Goal: Transaction & Acquisition: Subscribe to service/newsletter

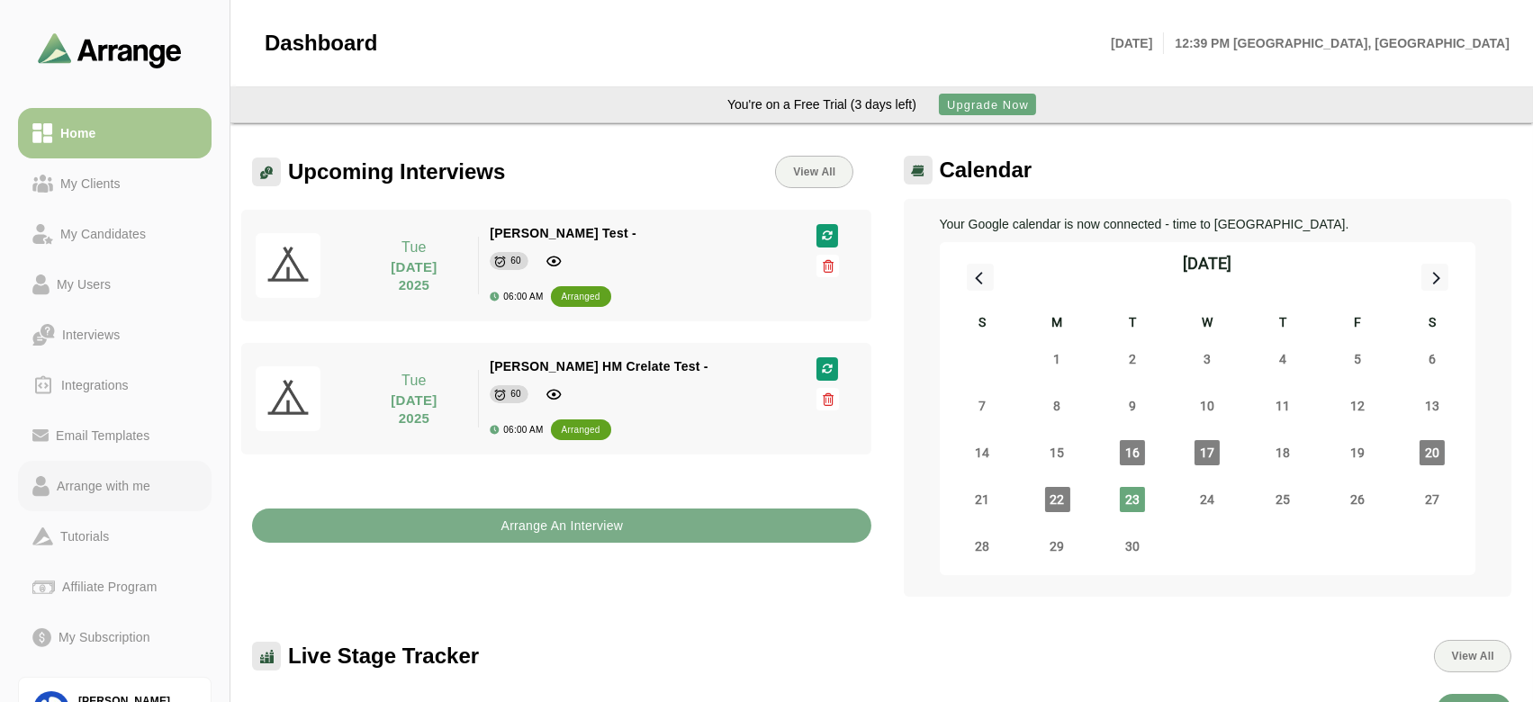
scroll to position [102, 0]
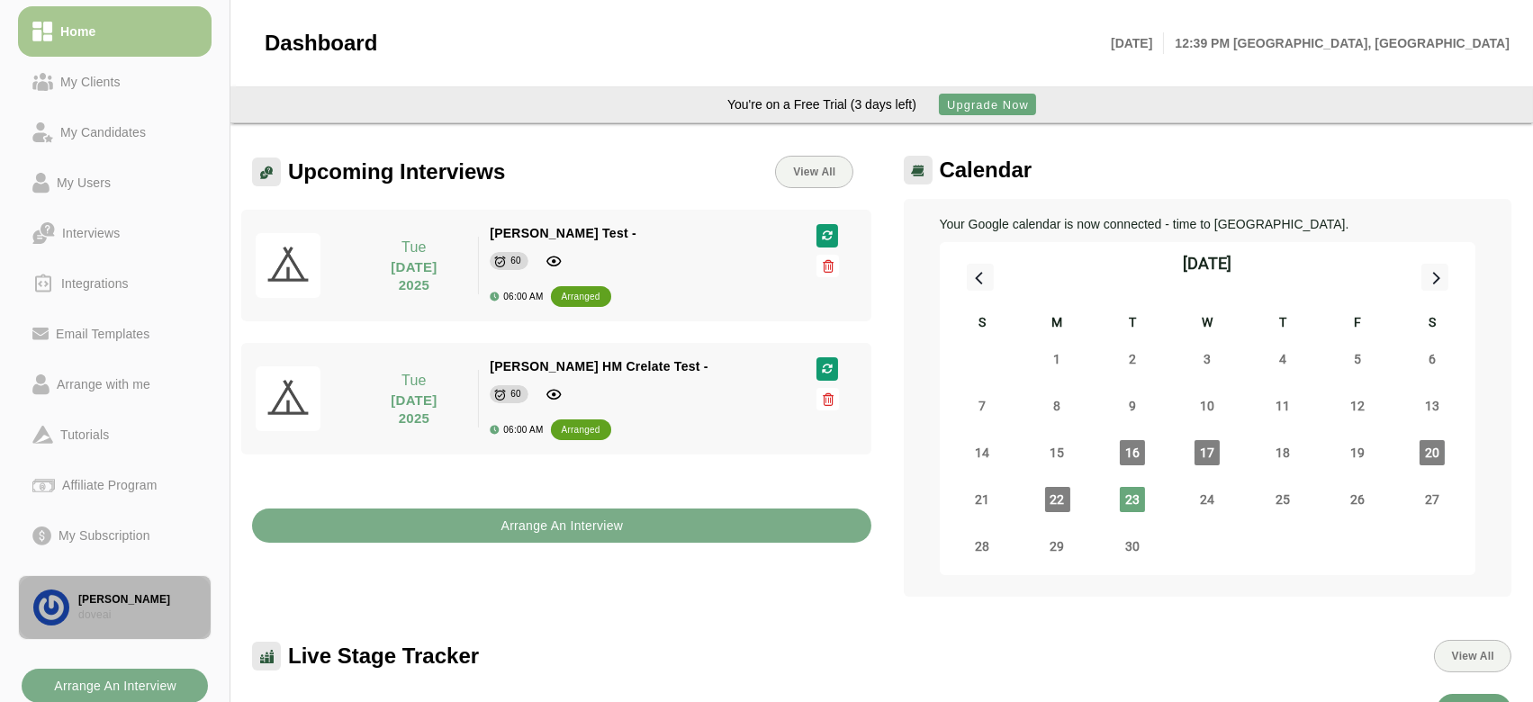
click at [119, 602] on div "[PERSON_NAME]" at bounding box center [137, 599] width 118 height 15
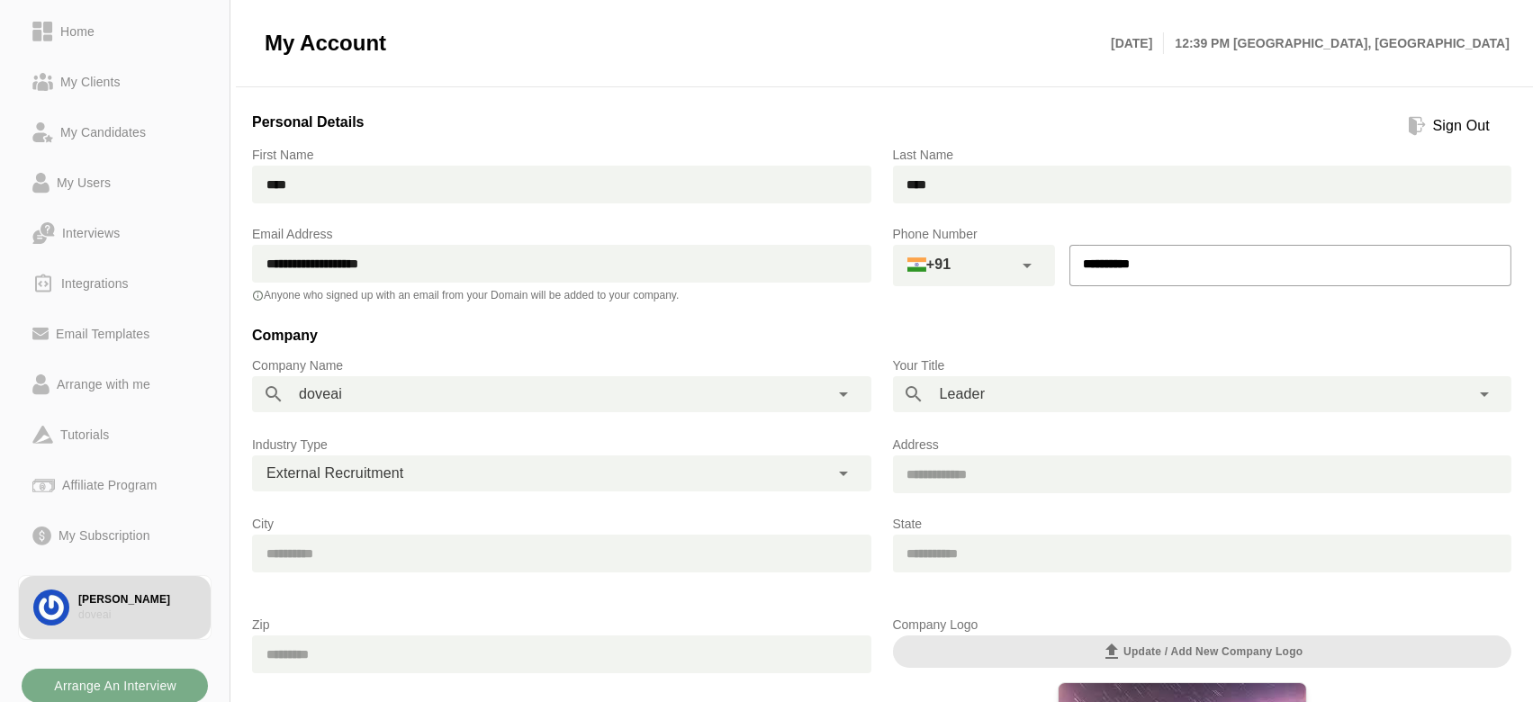
drag, startPoint x: 269, startPoint y: 263, endPoint x: 445, endPoint y: 274, distance: 175.8
click at [445, 274] on input "**********" at bounding box center [561, 264] width 619 height 38
click at [118, 189] on div "My Users" at bounding box center [114, 183] width 165 height 22
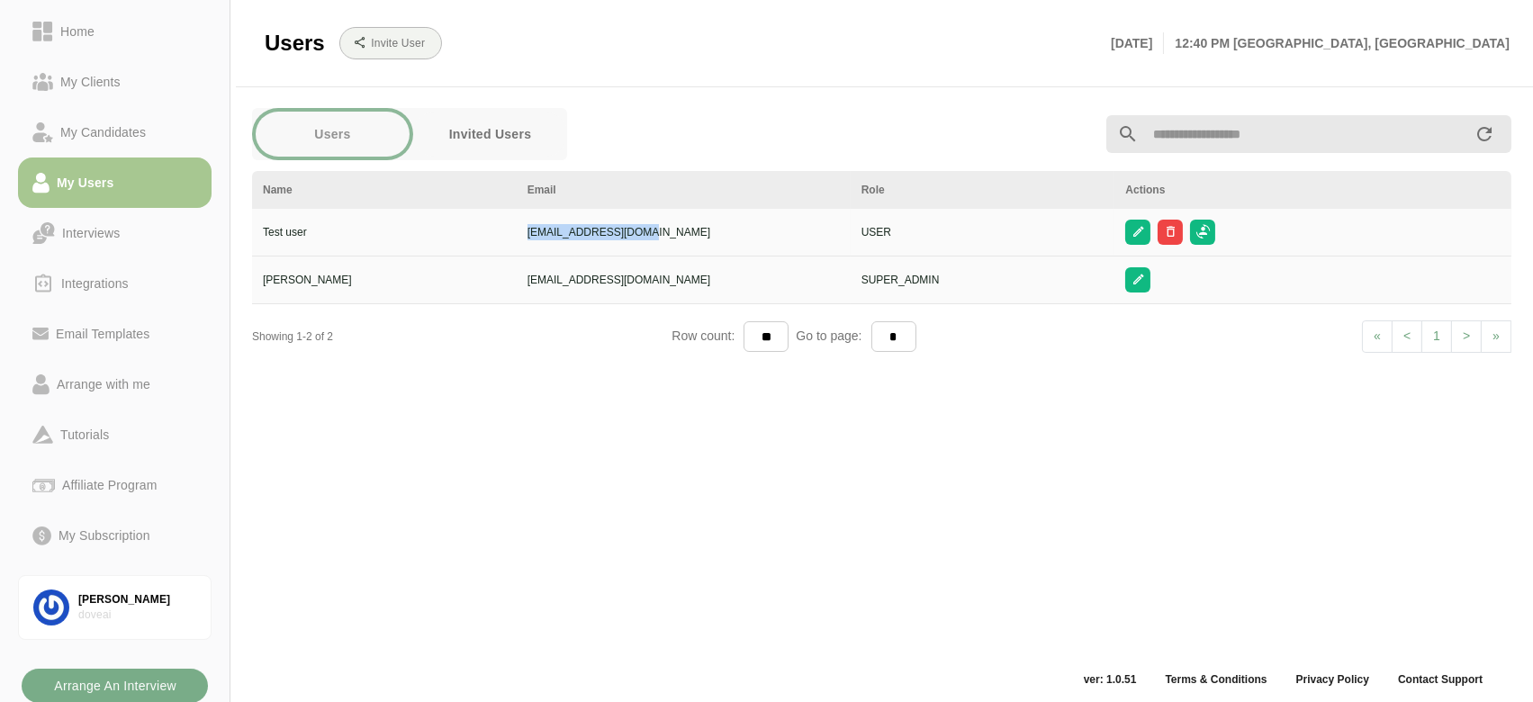
copy div "[EMAIL_ADDRESS][DOMAIN_NAME]"
drag, startPoint x: 540, startPoint y: 230, endPoint x: 725, endPoint y: 221, distance: 185.7
click at [725, 221] on td "[EMAIL_ADDRESS][DOMAIN_NAME]" at bounding box center [684, 233] width 334 height 48
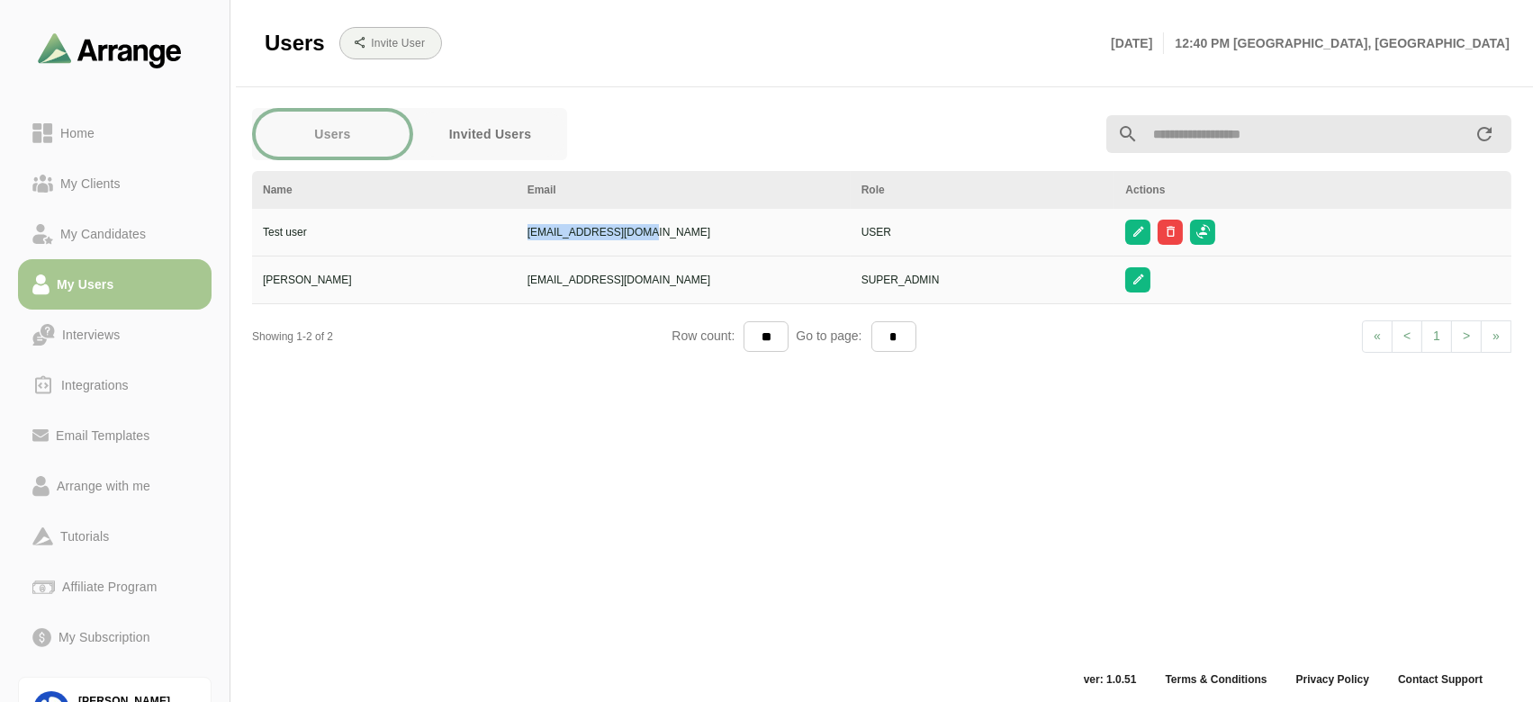
click at [108, 64] on img at bounding box center [110, 49] width 144 height 35
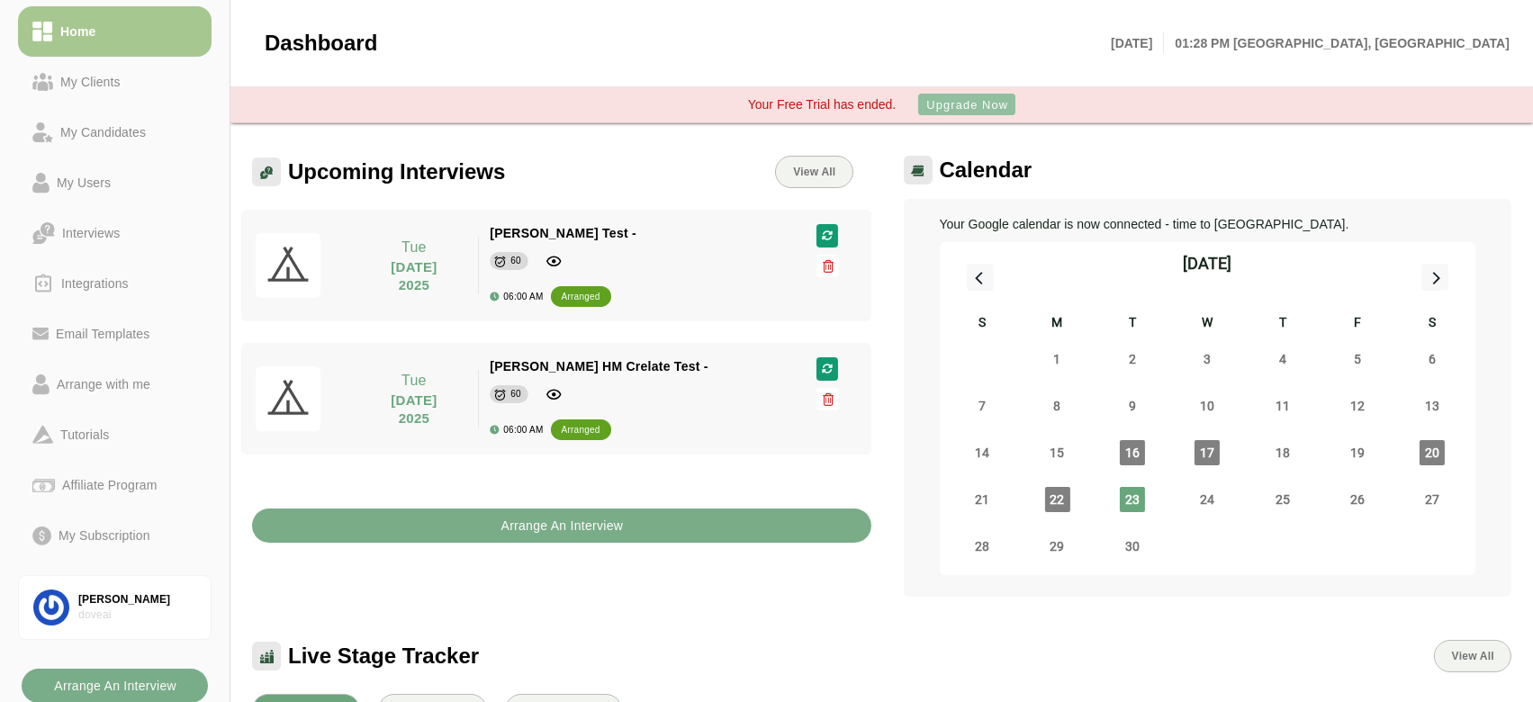
click at [952, 100] on span "Upgrade Now" at bounding box center [966, 105] width 83 height 14
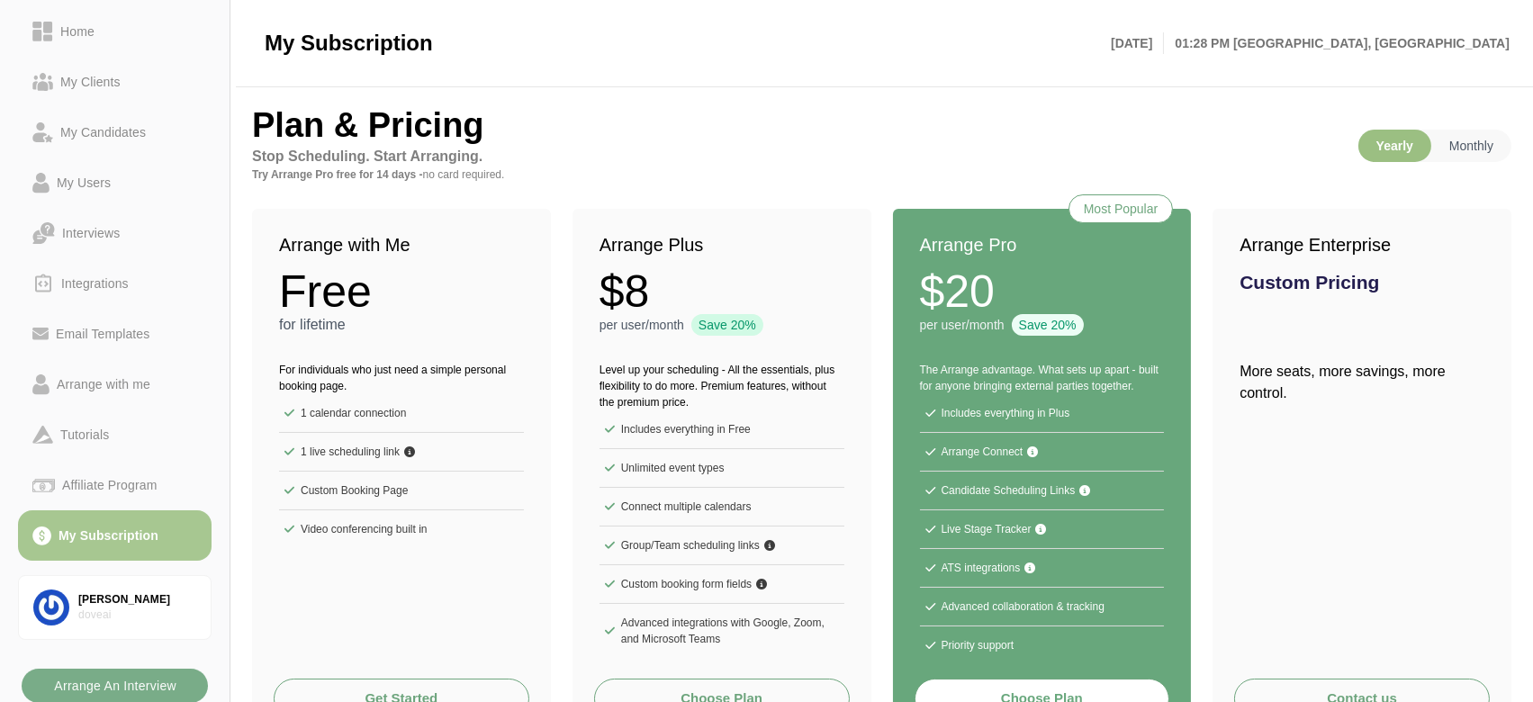
scroll to position [65, 0]
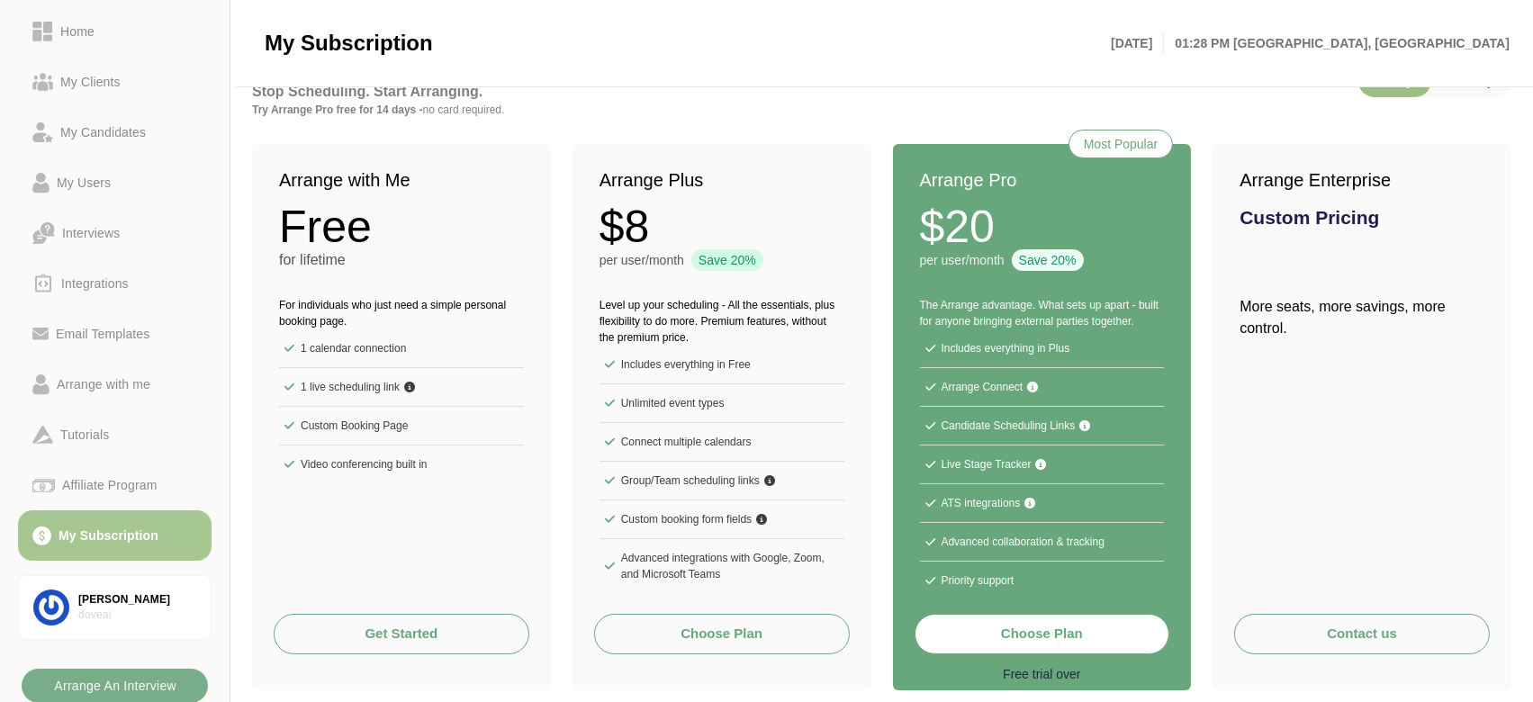
click at [793, 196] on div "Arrange Plus $8 per user/month Save 20%" at bounding box center [721, 209] width 299 height 131
click at [1029, 630] on button "Choose Plan" at bounding box center [1042, 634] width 256 height 41
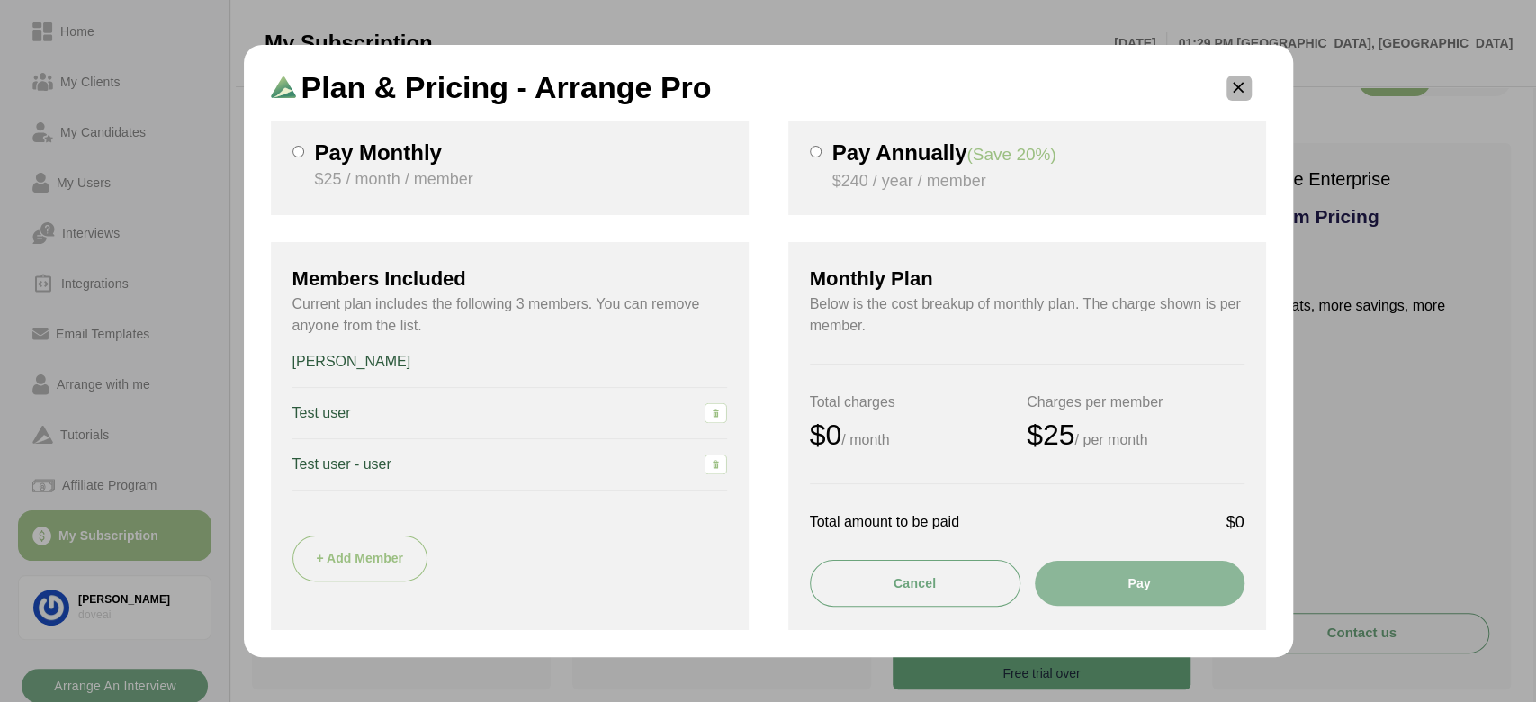
click at [1246, 88] on icon "button" at bounding box center [1238, 88] width 19 height 19
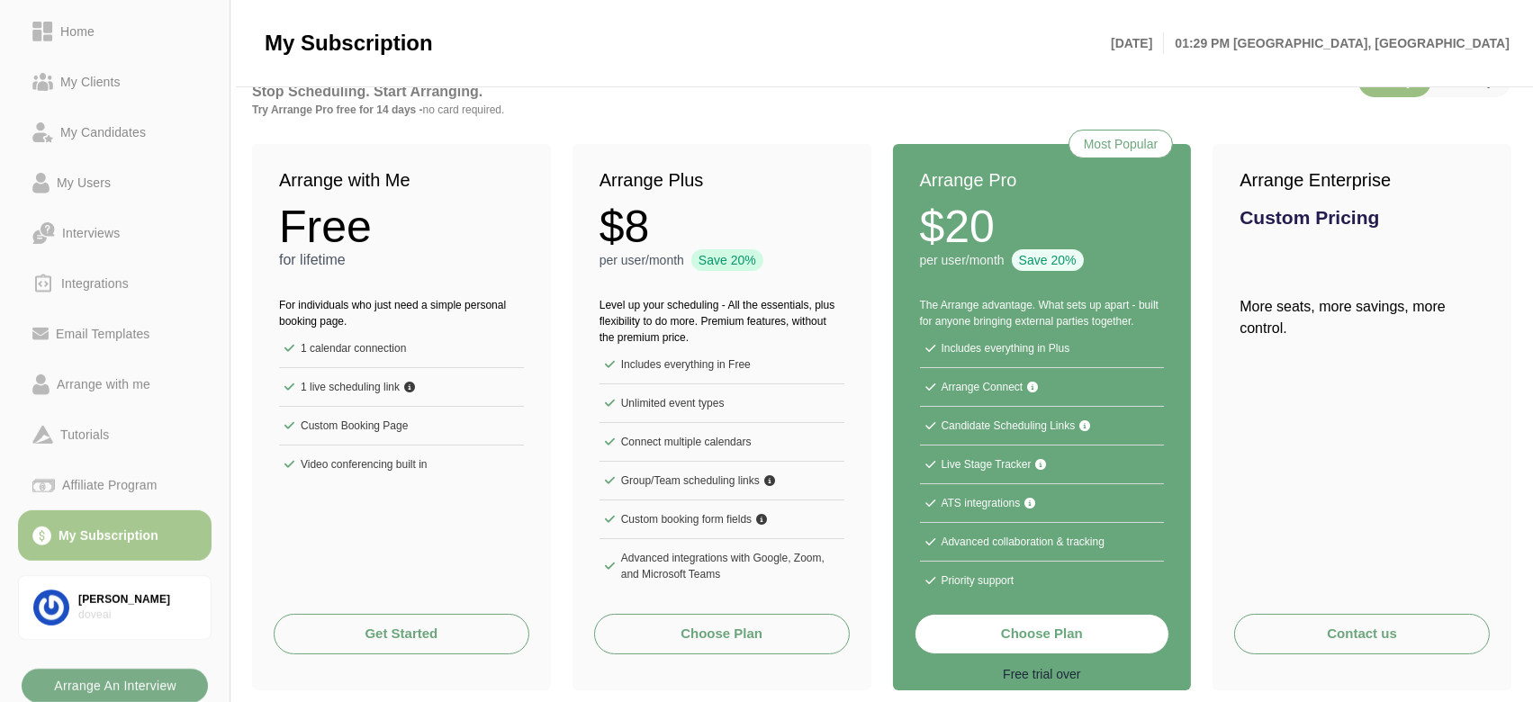
click at [743, 261] on div "Save 20%" at bounding box center [727, 260] width 72 height 22
click at [742, 618] on button "Choose Plan" at bounding box center [722, 634] width 256 height 41
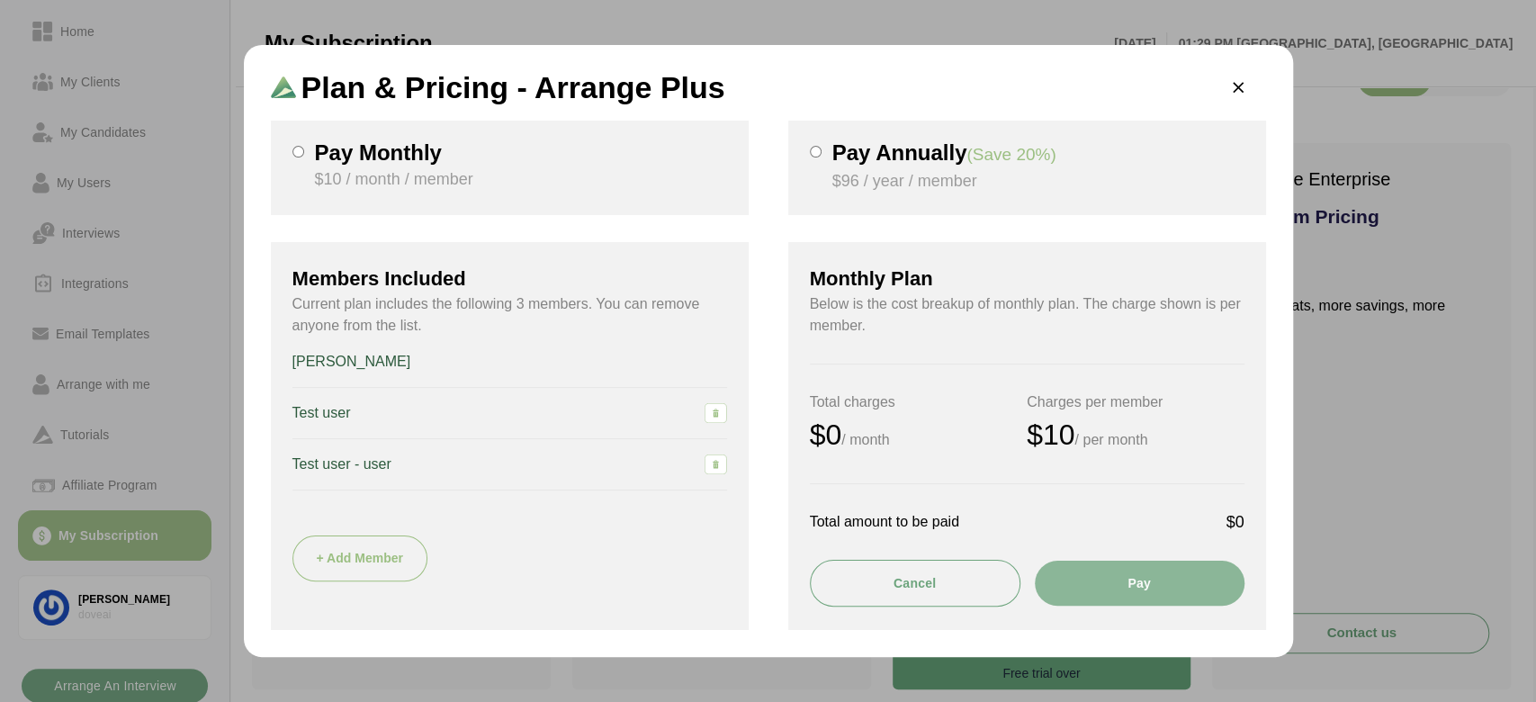
click at [303, 153] on div "Pay Monthly $10 / month / member" at bounding box center [510, 168] width 478 height 95
click at [1076, 574] on button "Pay" at bounding box center [1140, 583] width 210 height 45
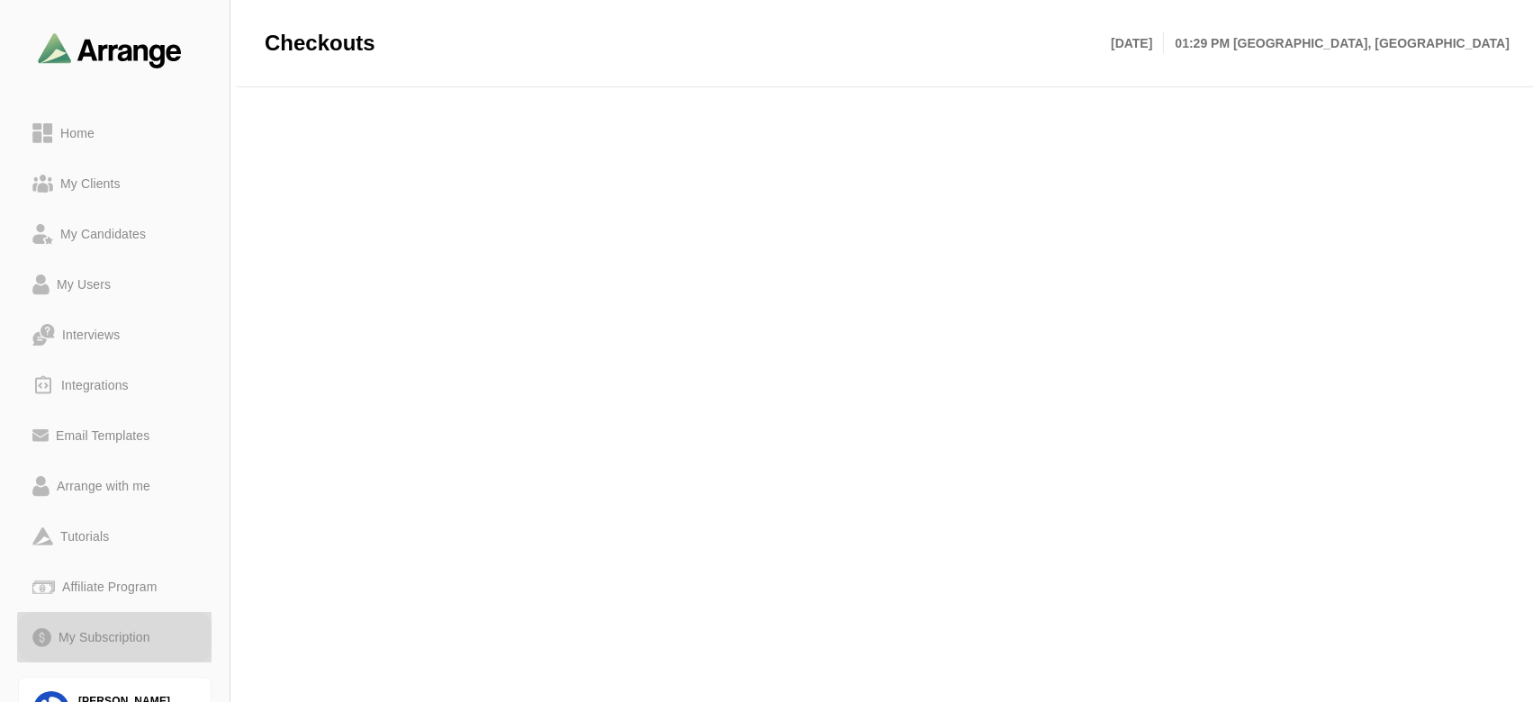
click at [62, 634] on div "My Subscription" at bounding box center [104, 637] width 106 height 22
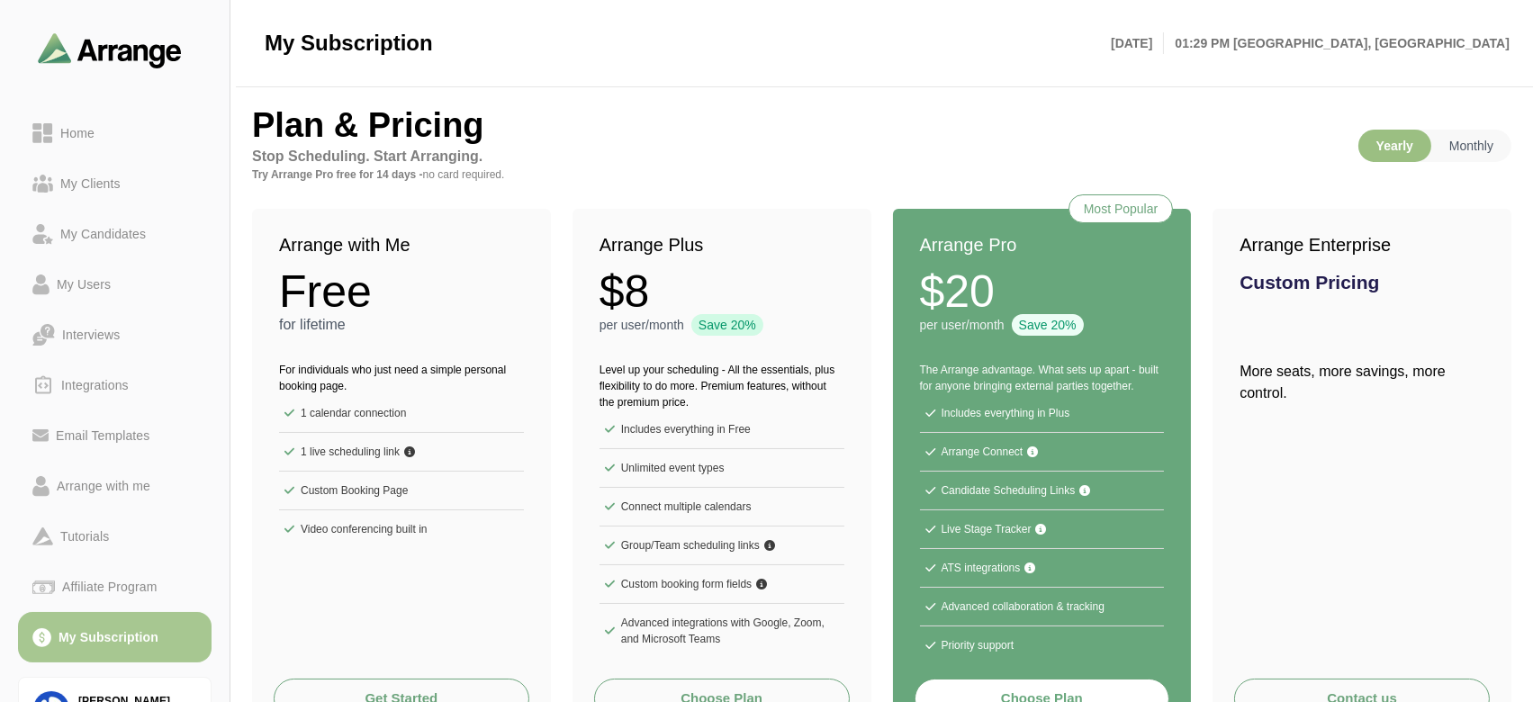
scroll to position [65, 0]
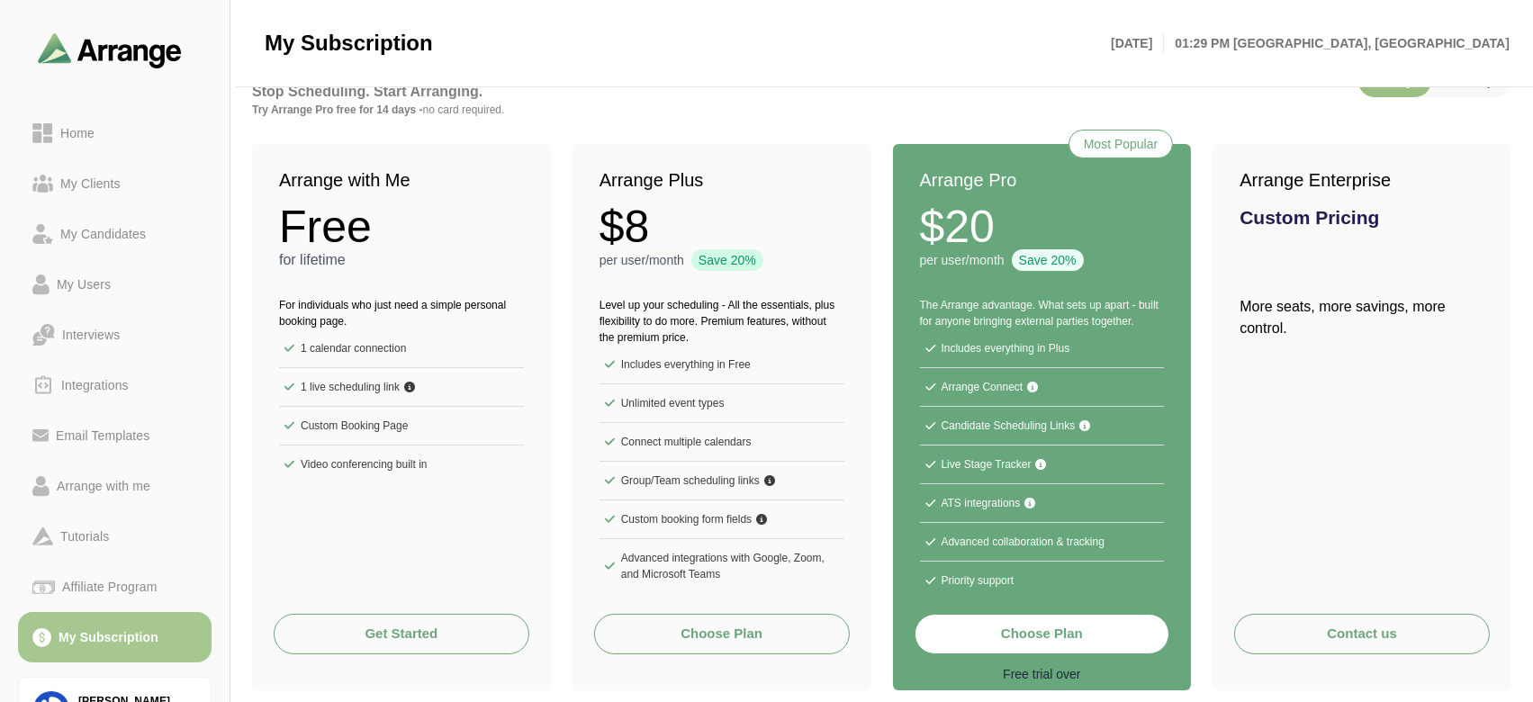
click at [726, 631] on button "Choose Plan" at bounding box center [722, 634] width 256 height 41
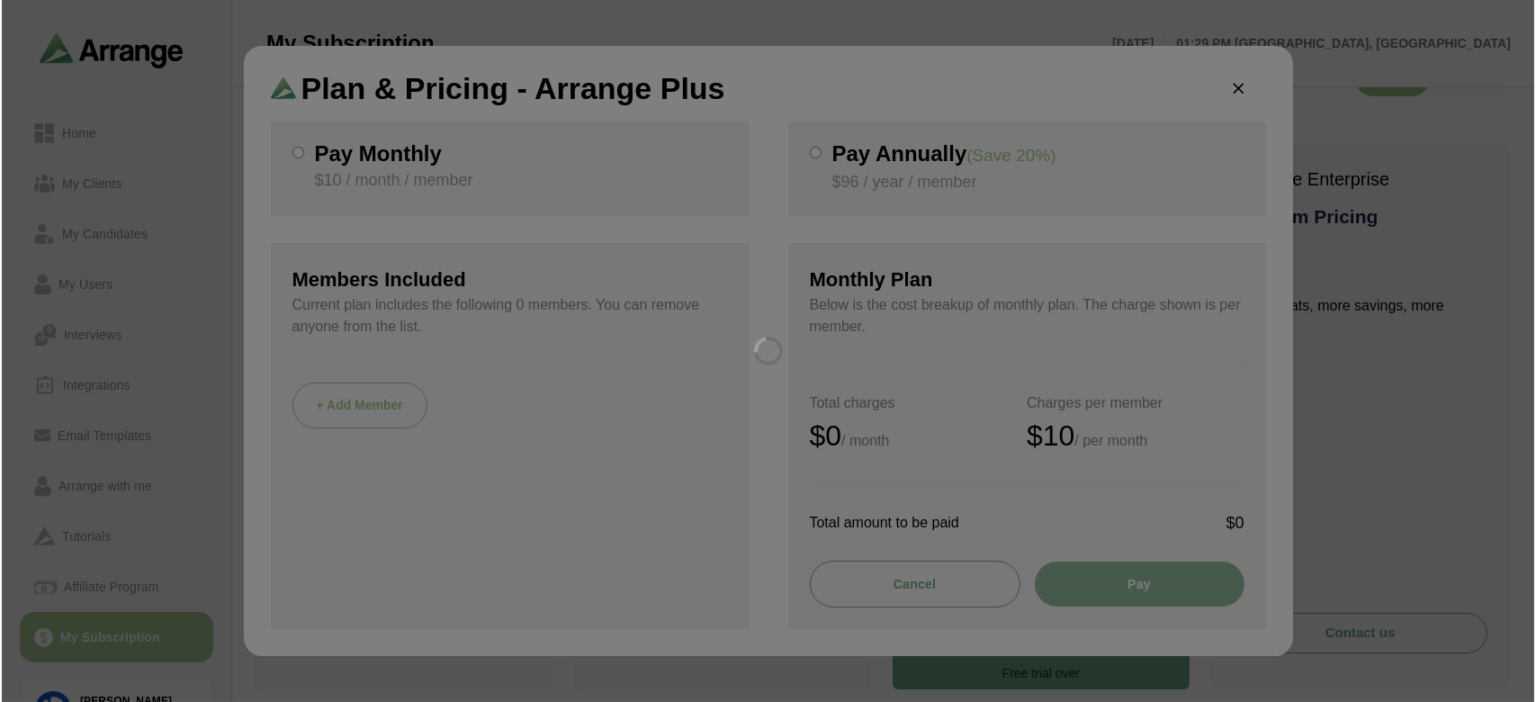
scroll to position [0, 0]
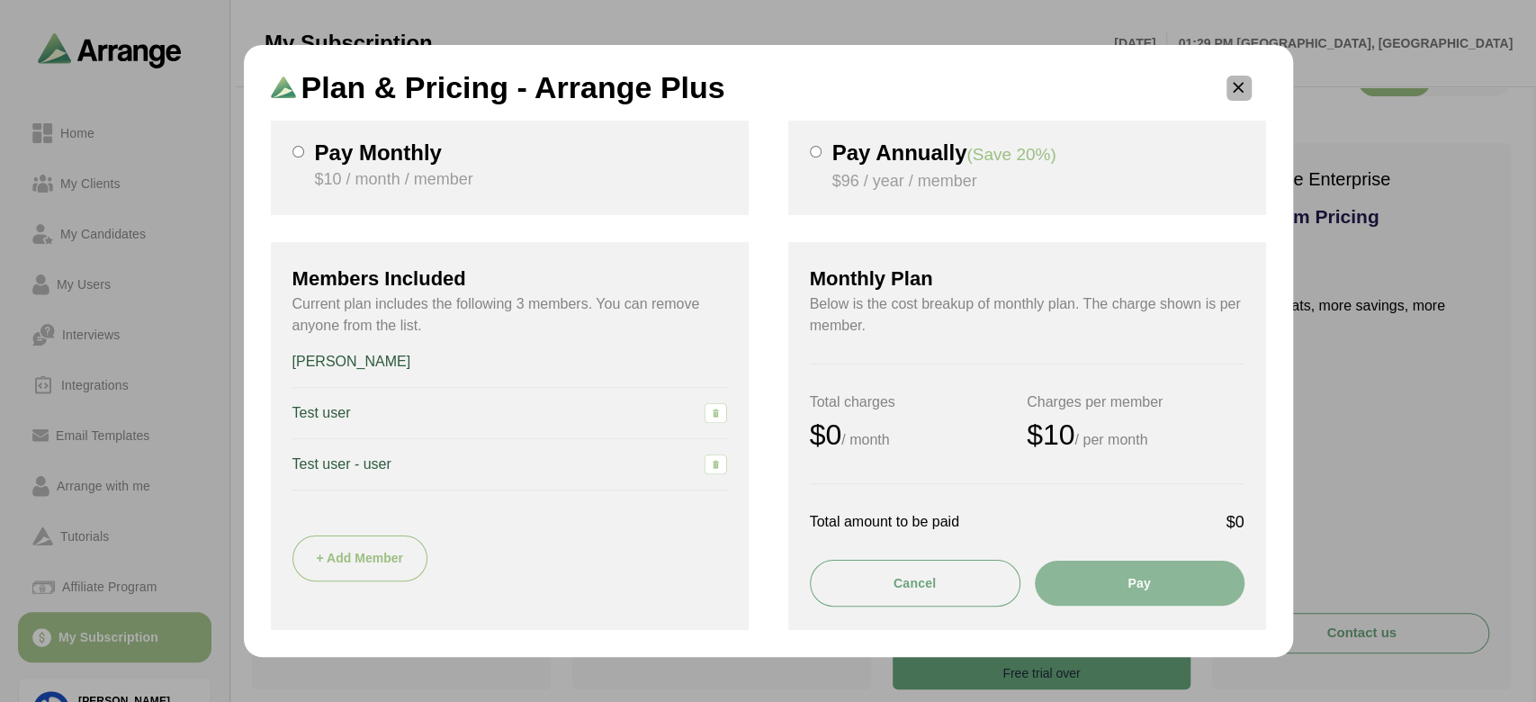
click at [1239, 97] on icon "button" at bounding box center [1238, 88] width 19 height 19
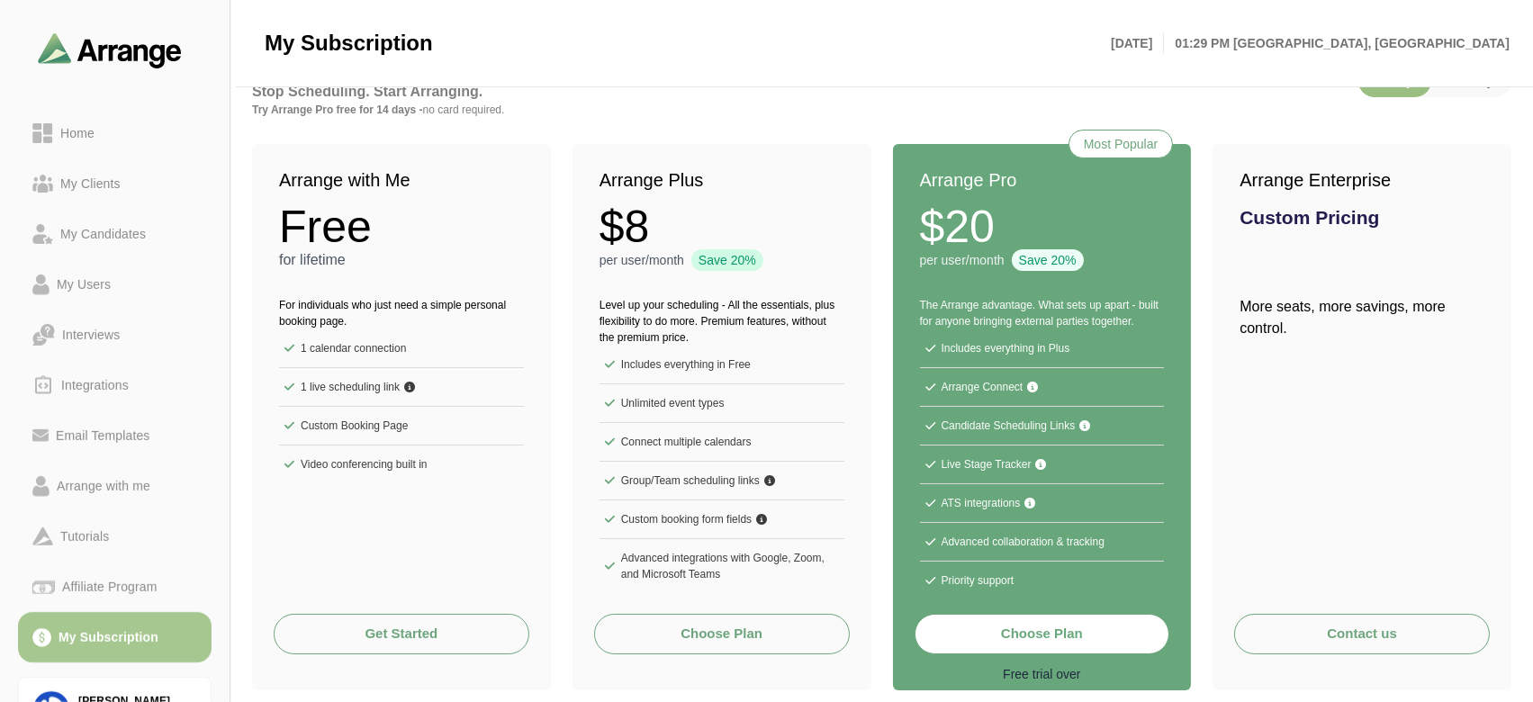
click at [1046, 640] on button "Choose Plan" at bounding box center [1042, 634] width 256 height 41
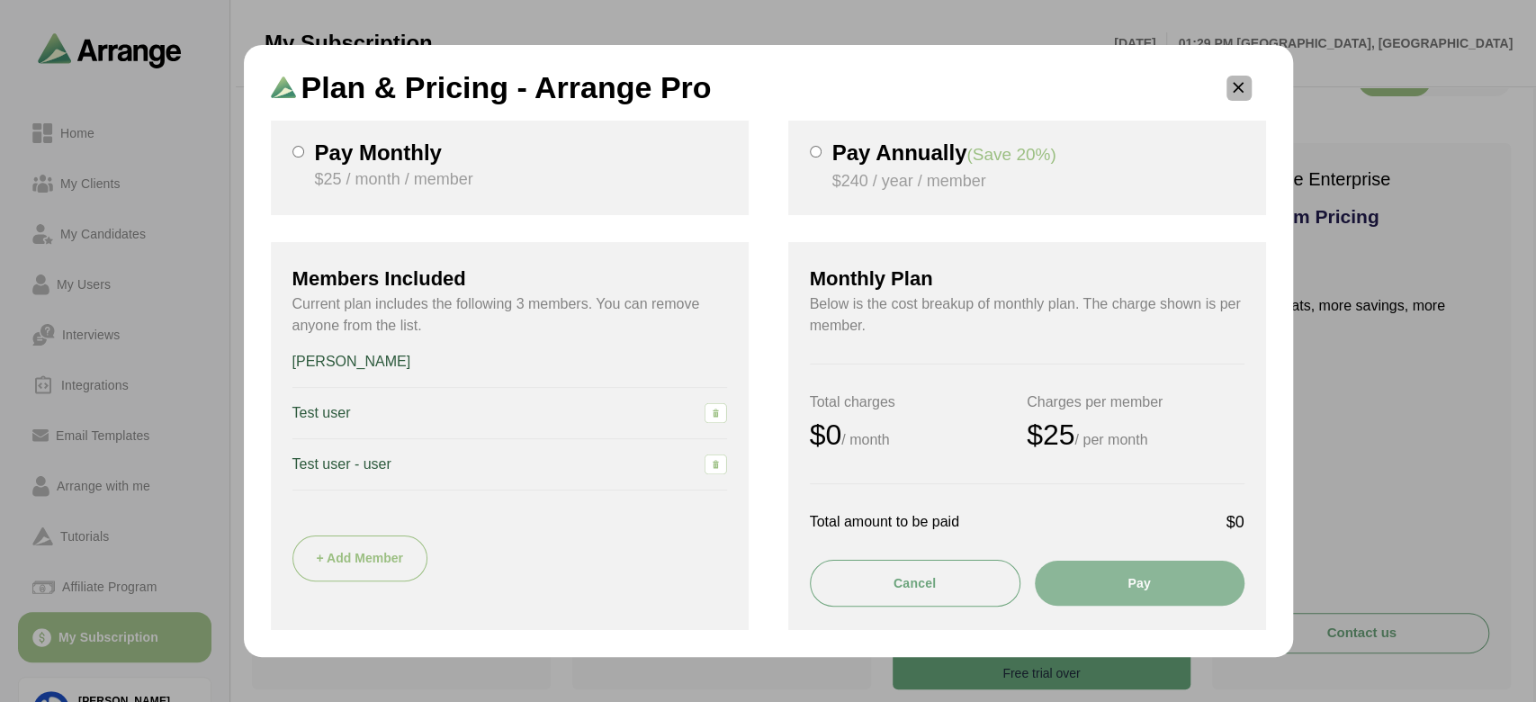
click at [1240, 84] on icon "button" at bounding box center [1238, 88] width 19 height 19
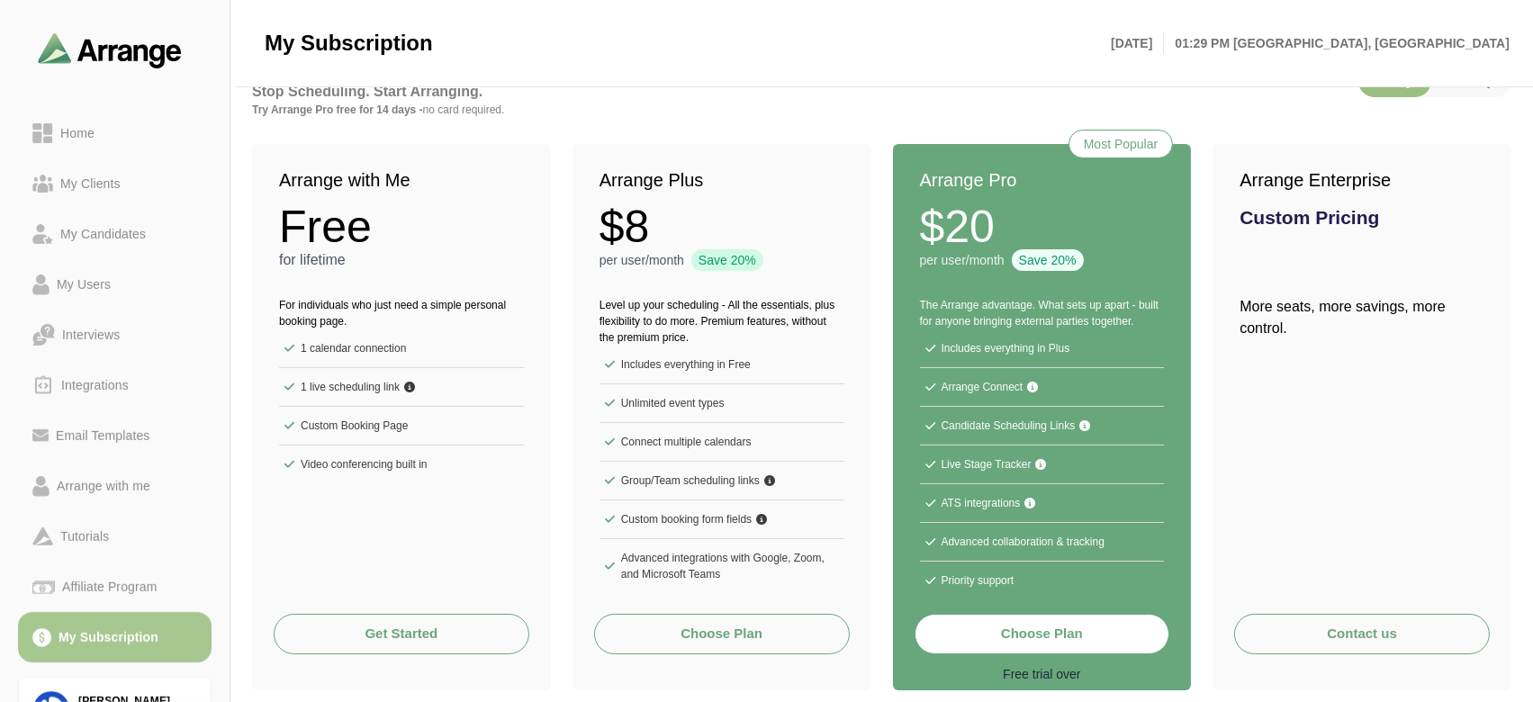
click at [775, 634] on button "Choose Plan" at bounding box center [722, 634] width 256 height 41
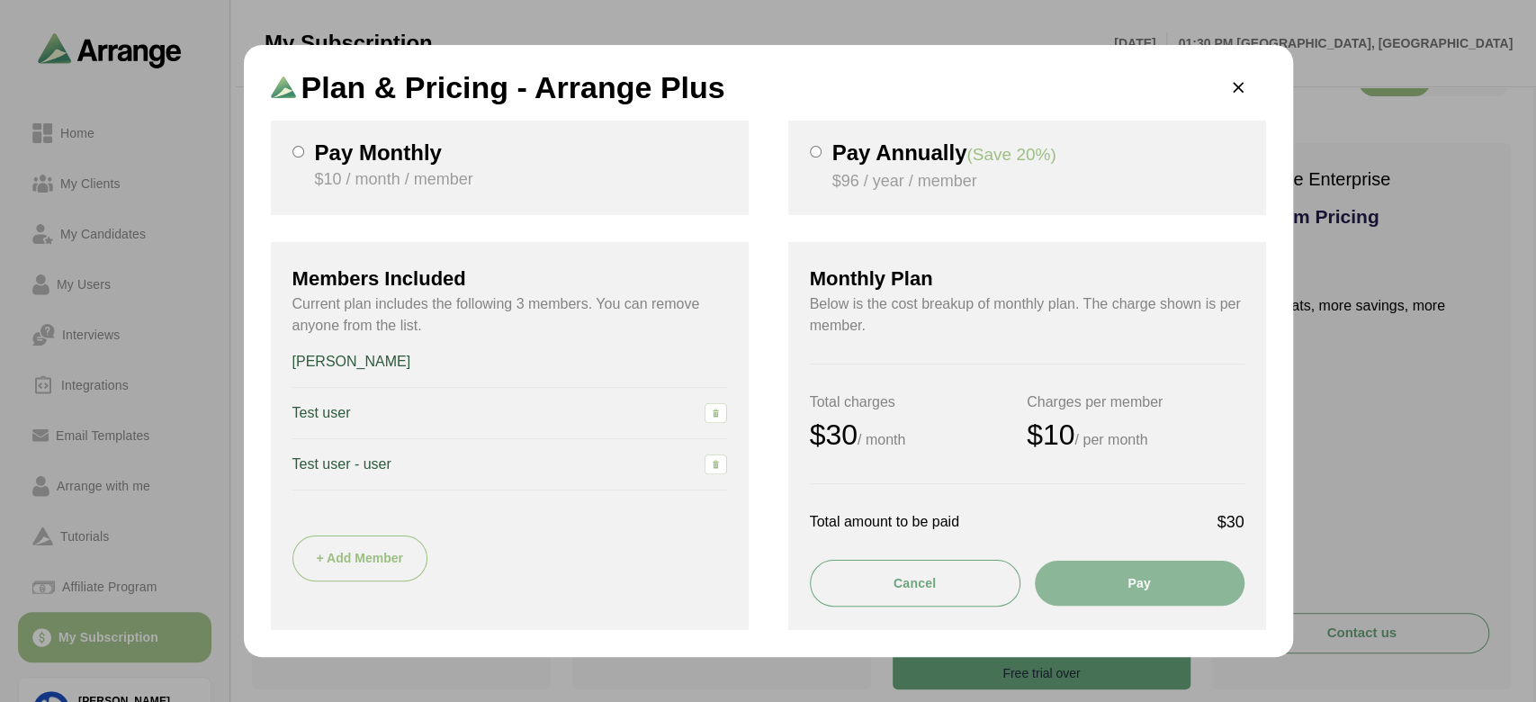
click at [371, 567] on button "+ Add Member" at bounding box center [360, 559] width 135 height 46
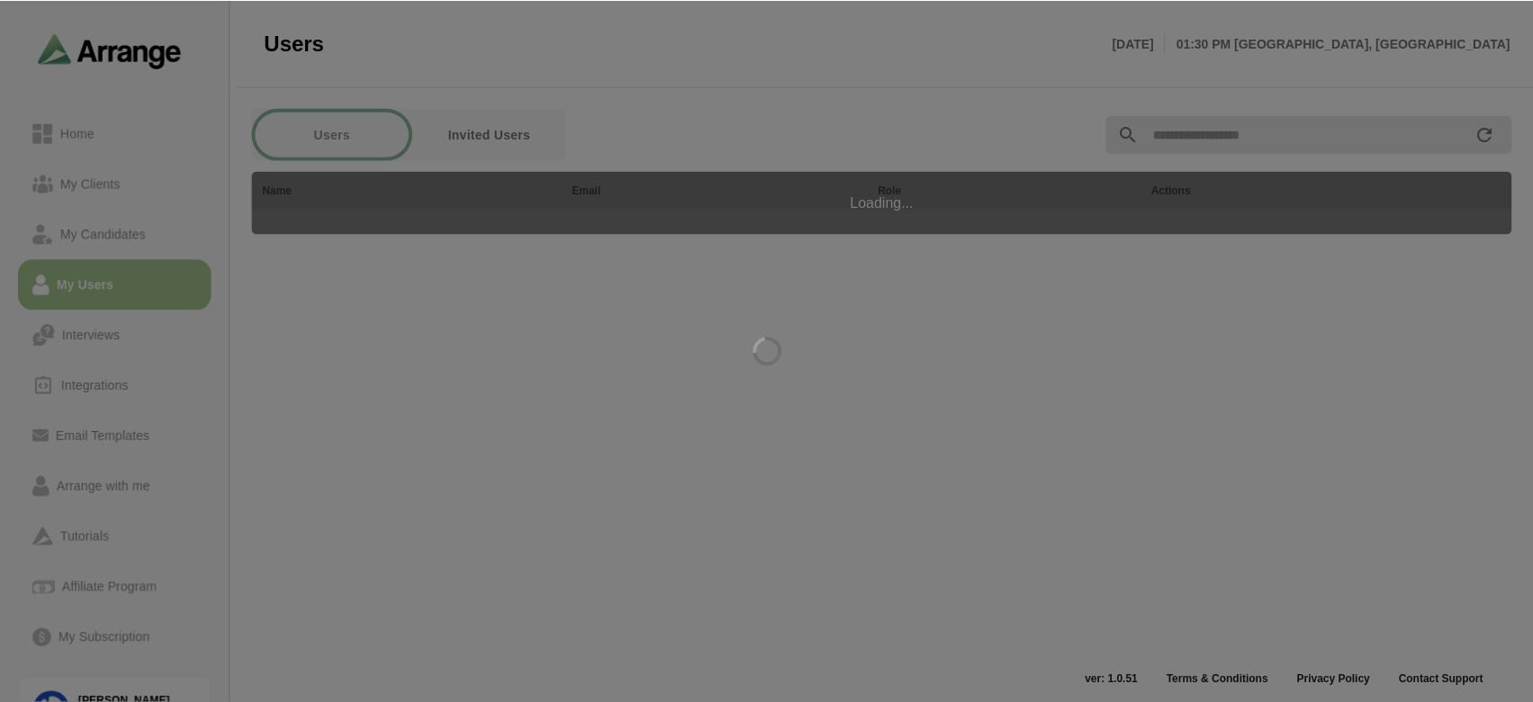
scroll to position [6, 0]
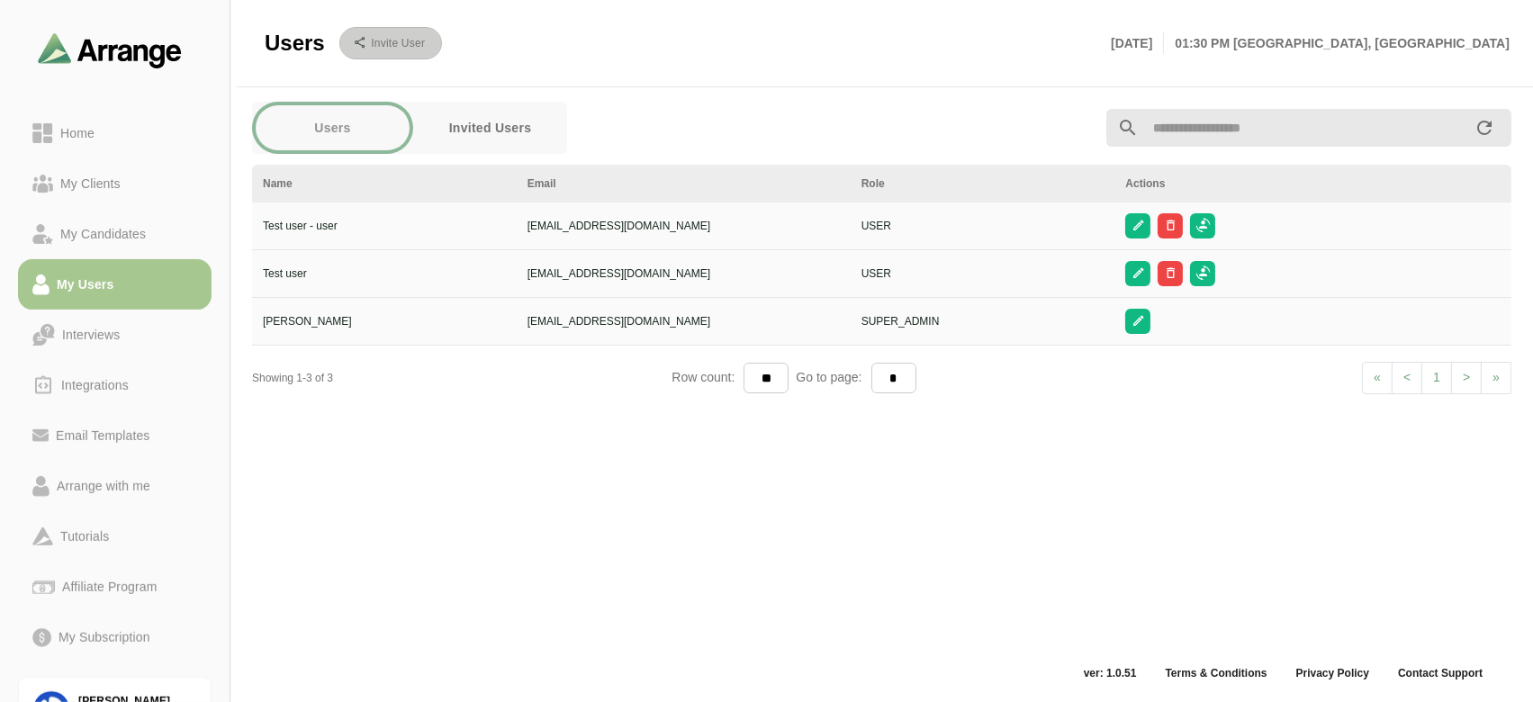
click at [412, 51] on button "Invite User" at bounding box center [390, 43] width 103 height 32
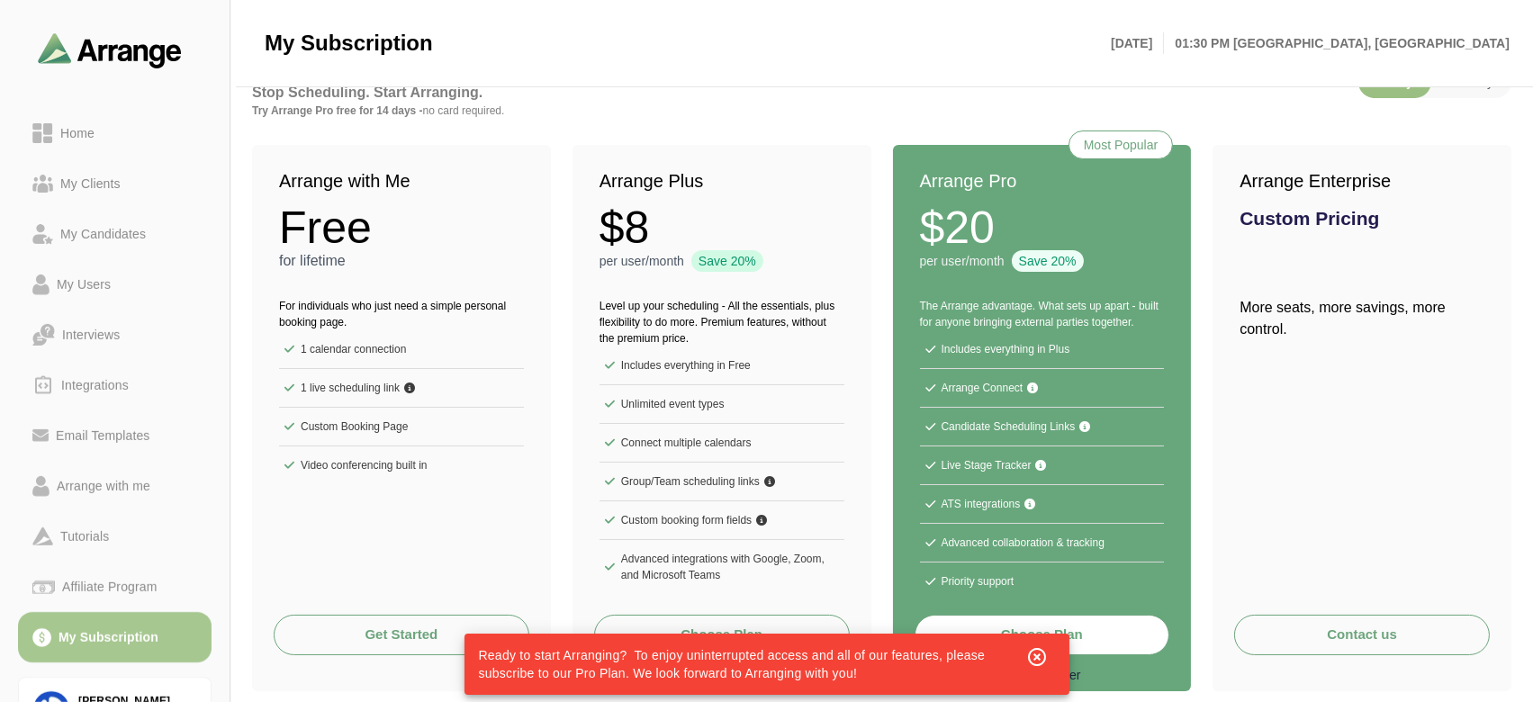
scroll to position [65, 0]
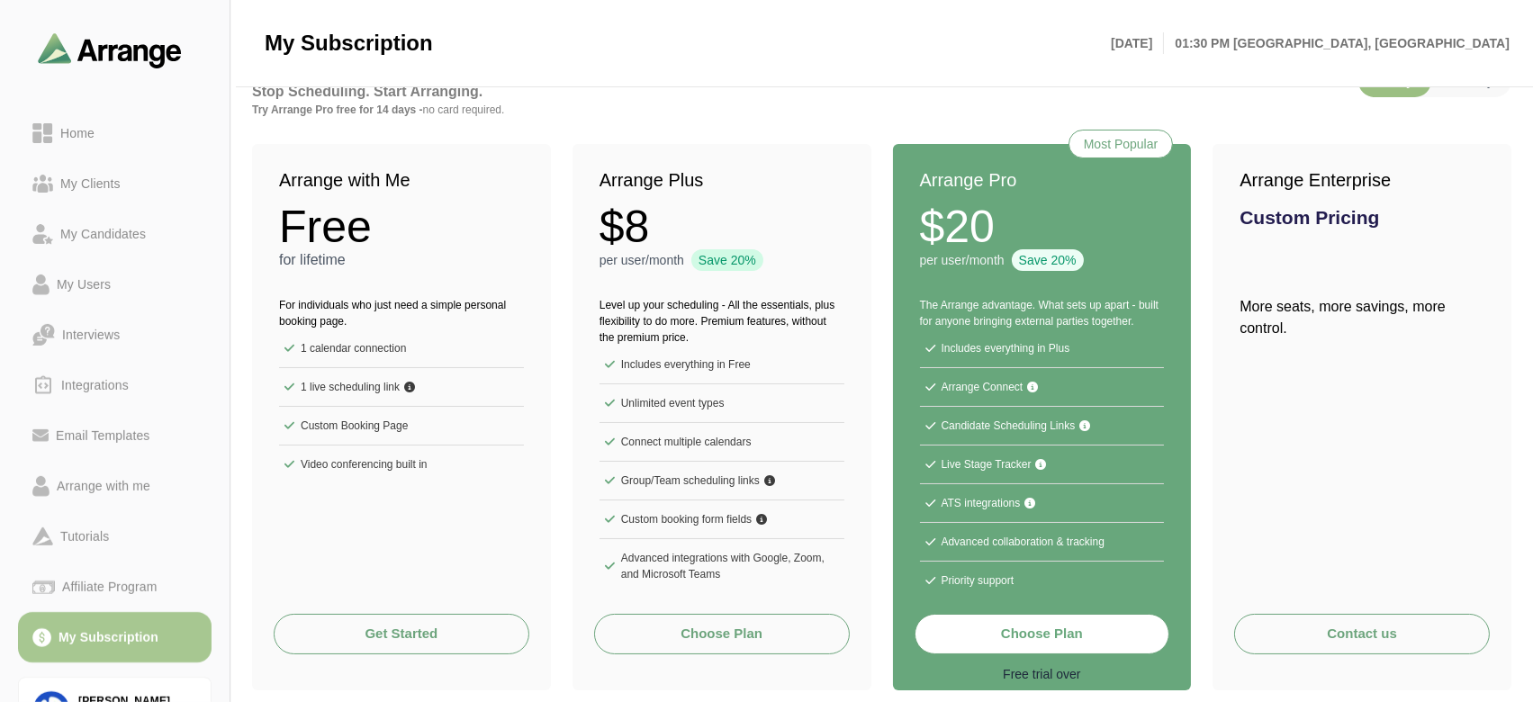
click at [702, 647] on button "Choose Plan" at bounding box center [722, 634] width 256 height 41
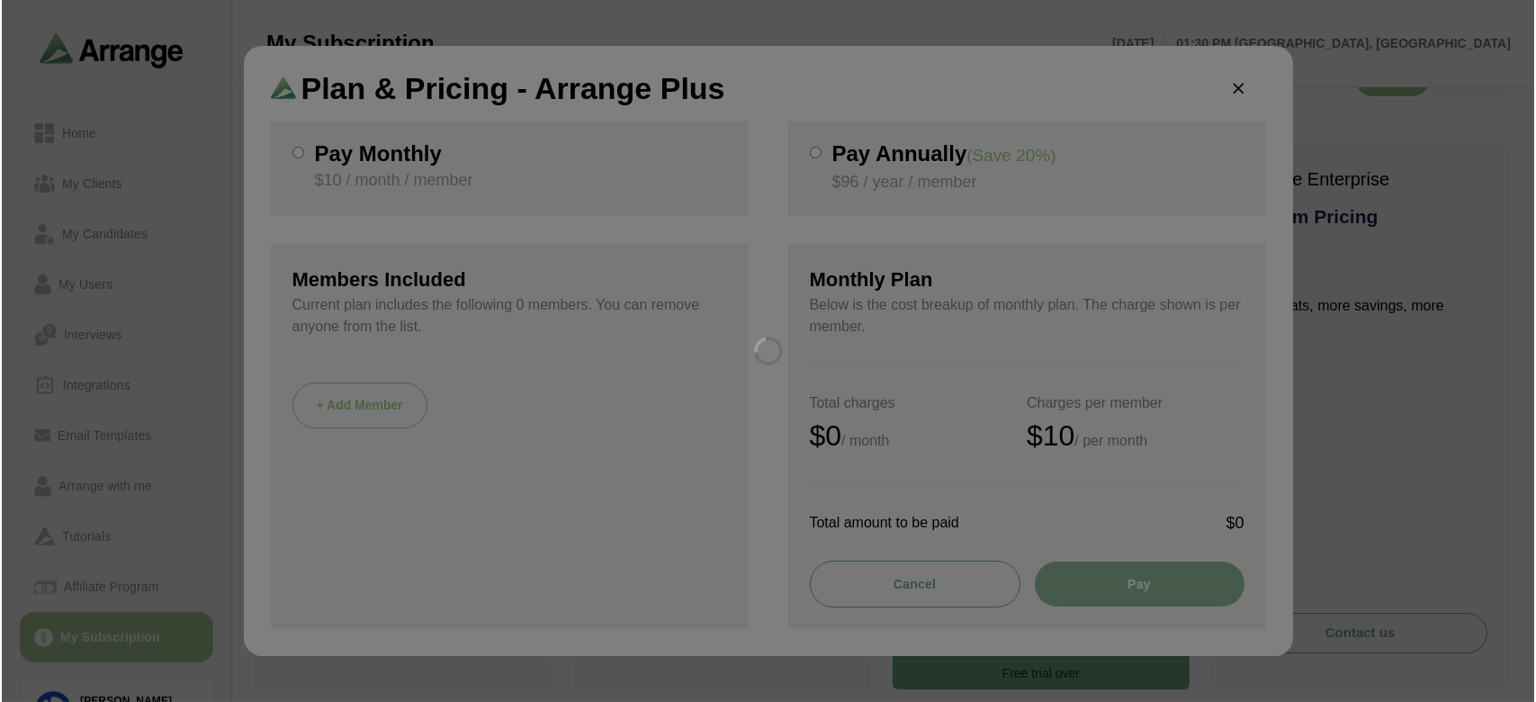
scroll to position [0, 0]
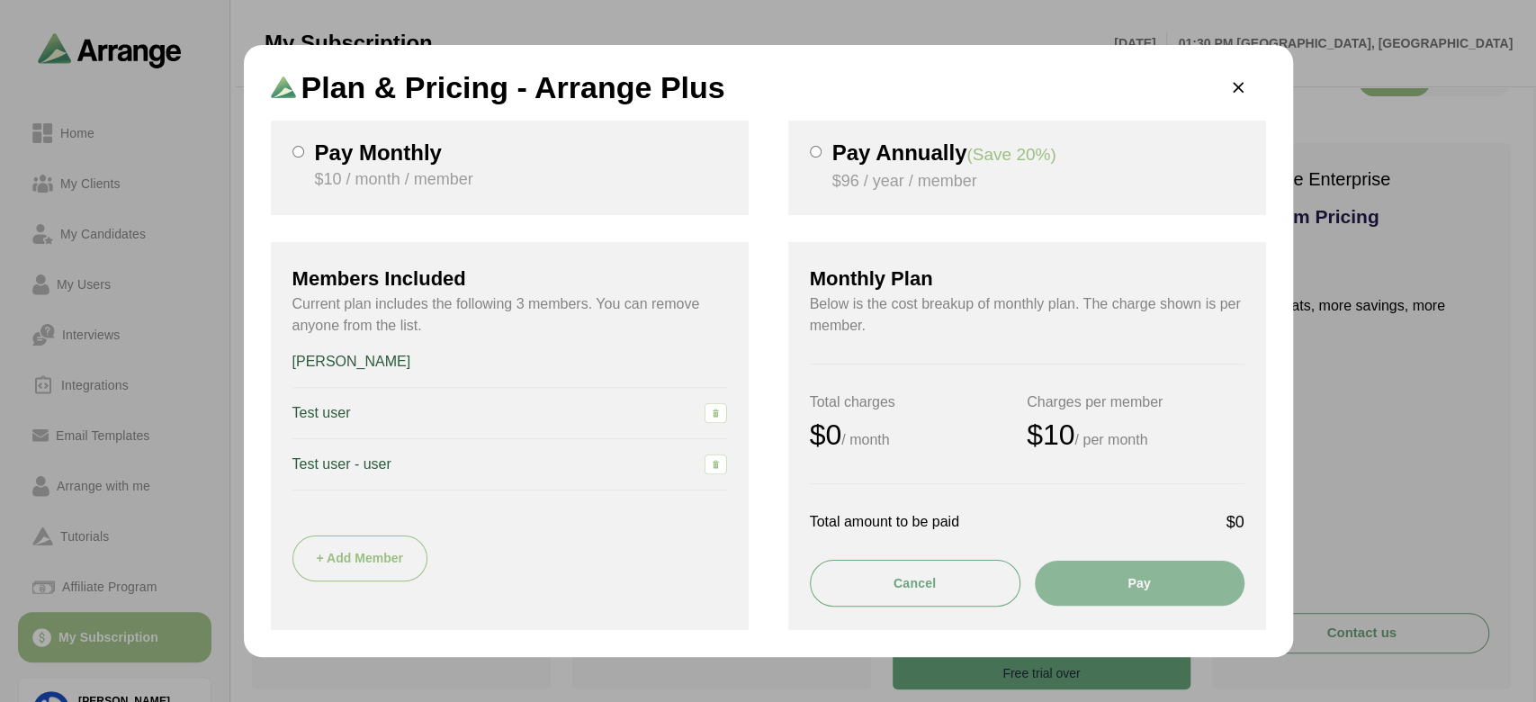
click at [1081, 587] on button "Pay" at bounding box center [1140, 583] width 210 height 45
click at [1106, 576] on button "Pay" at bounding box center [1140, 583] width 210 height 45
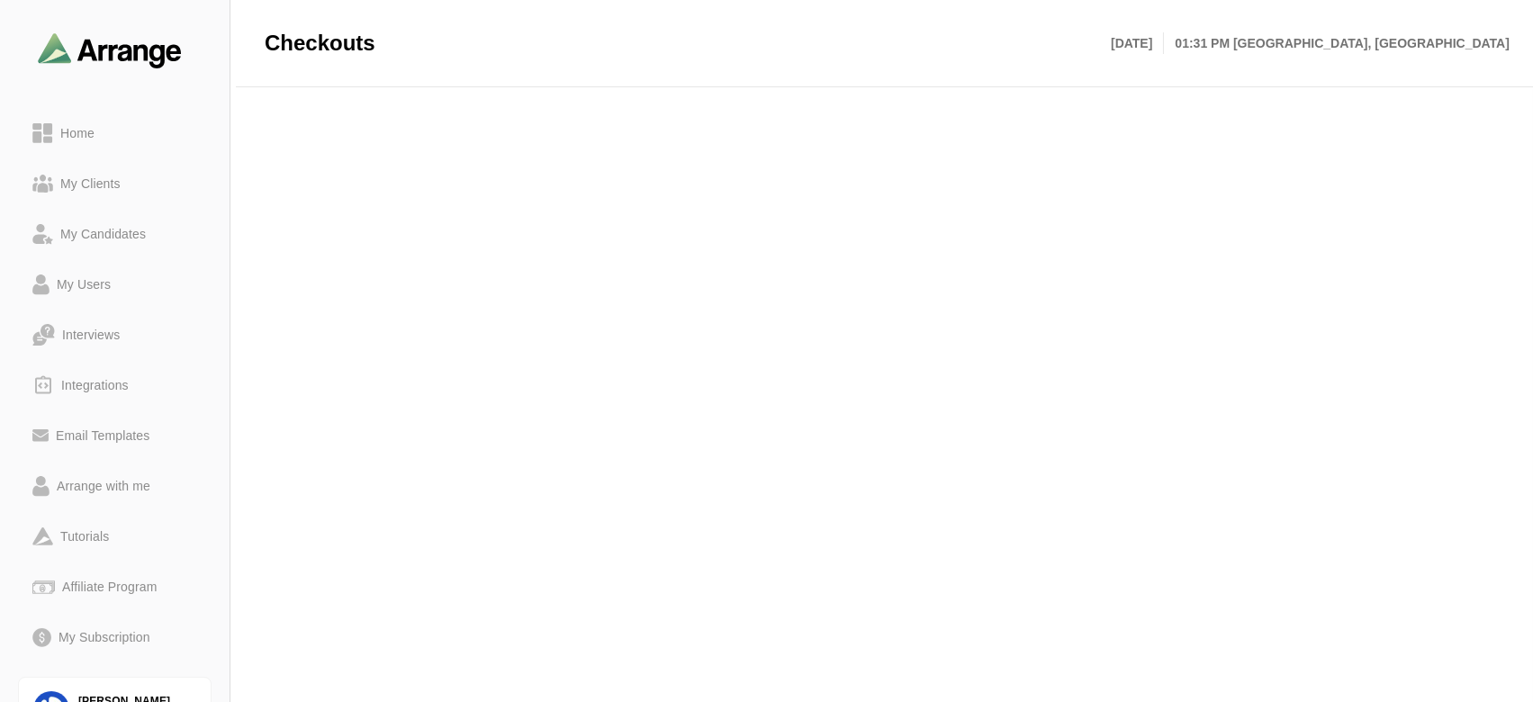
scroll to position [246, 0]
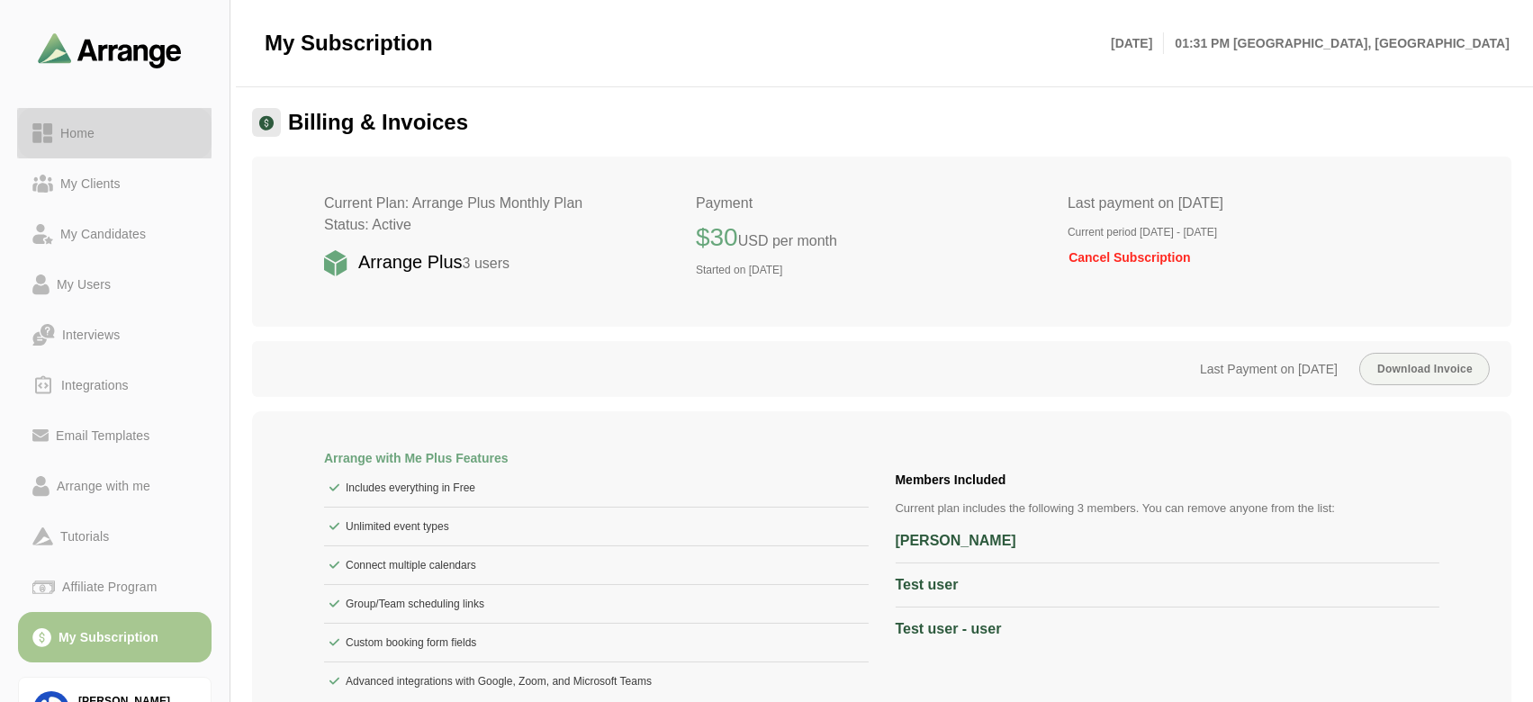
click at [162, 154] on link "Home" at bounding box center [115, 133] width 194 height 50
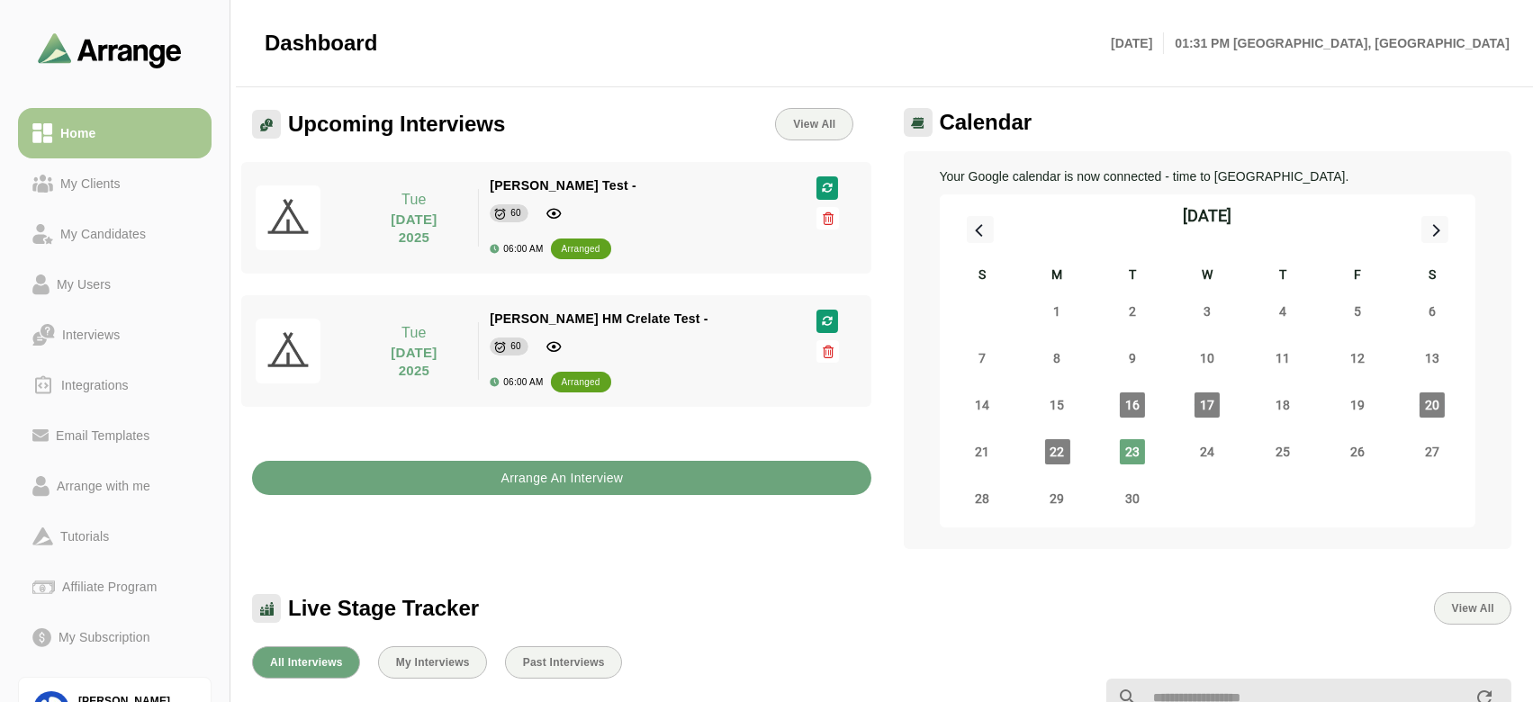
drag, startPoint x: 568, startPoint y: 501, endPoint x: 589, endPoint y: 481, distance: 29.3
click at [589, 481] on div "Arrange An Interview" at bounding box center [561, 466] width 641 height 77
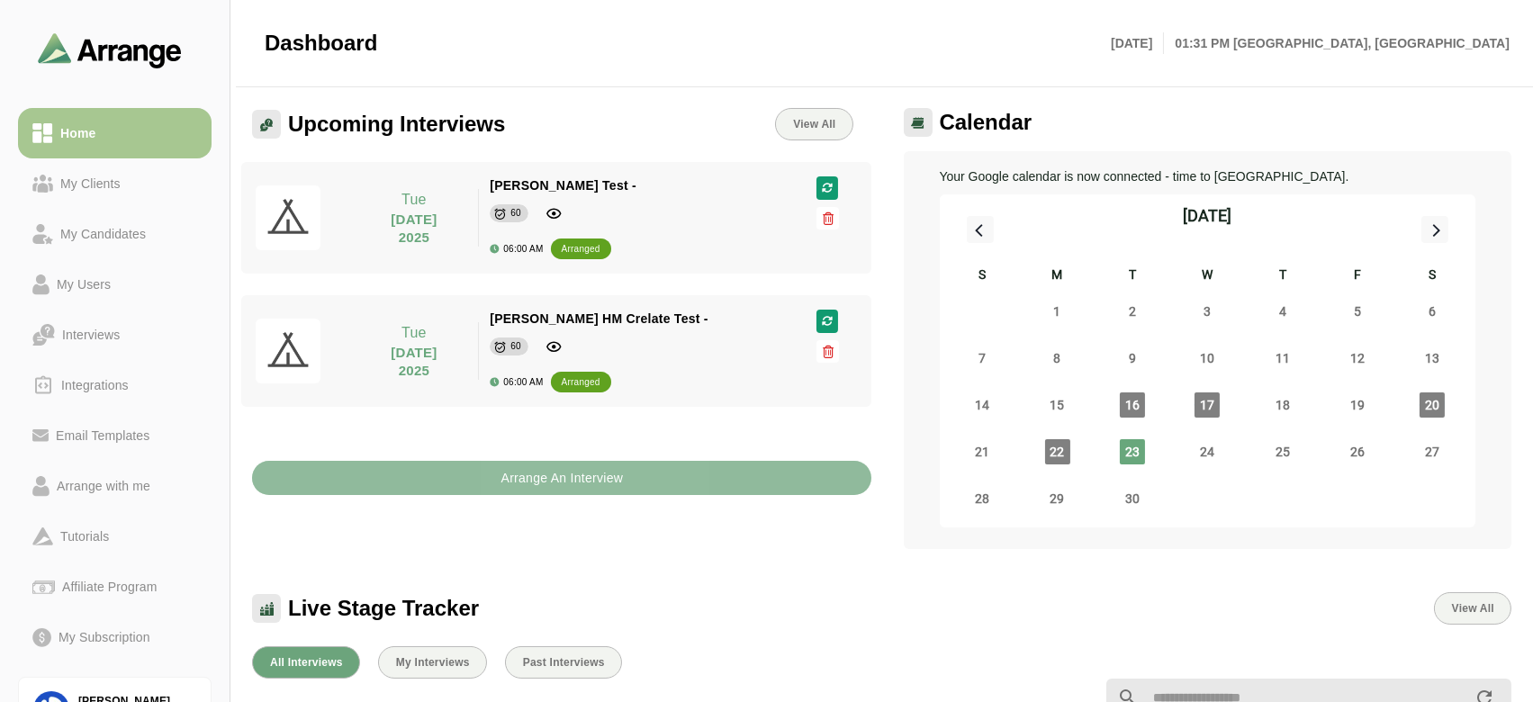
click at [589, 481] on b "Arrange An Interview" at bounding box center [561, 478] width 123 height 34
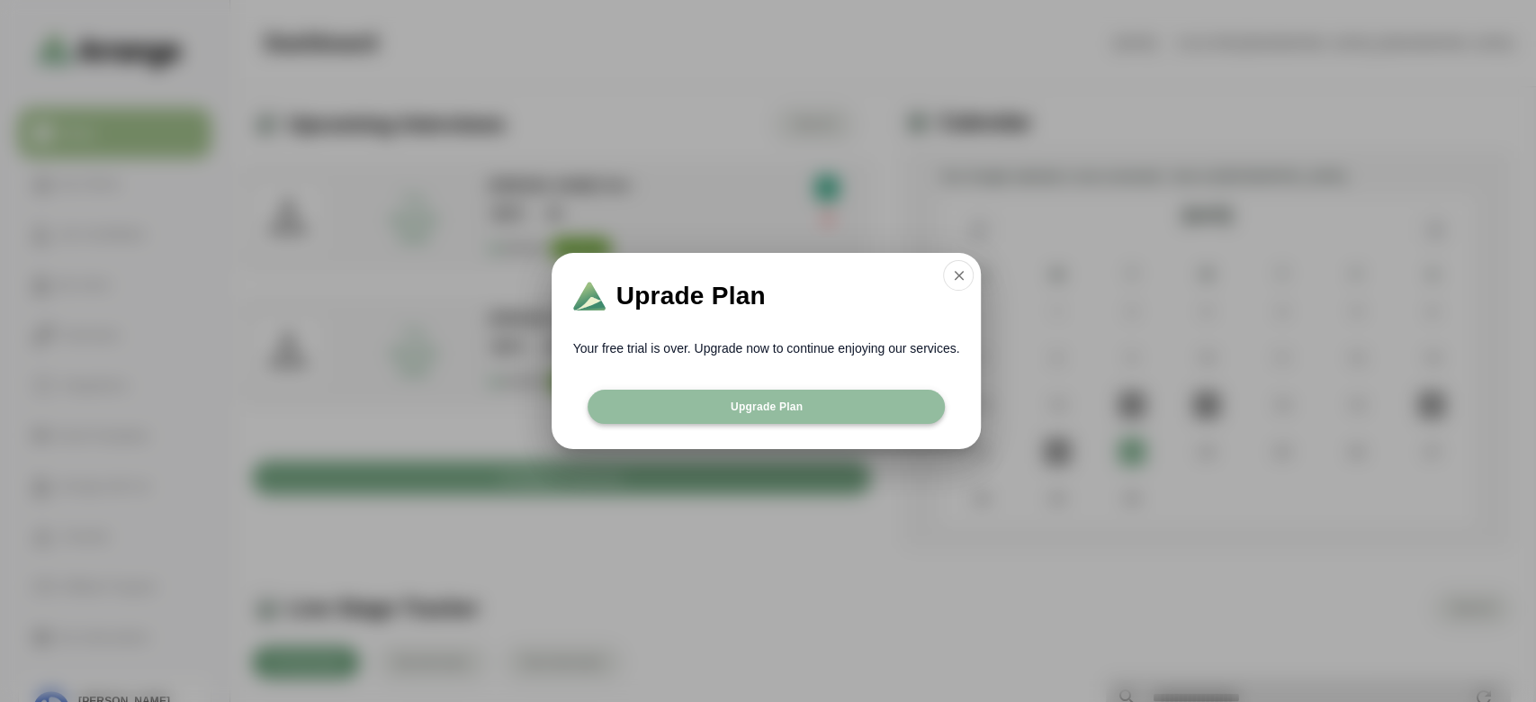
click at [856, 418] on button "Upgrade Plan" at bounding box center [767, 407] width 358 height 34
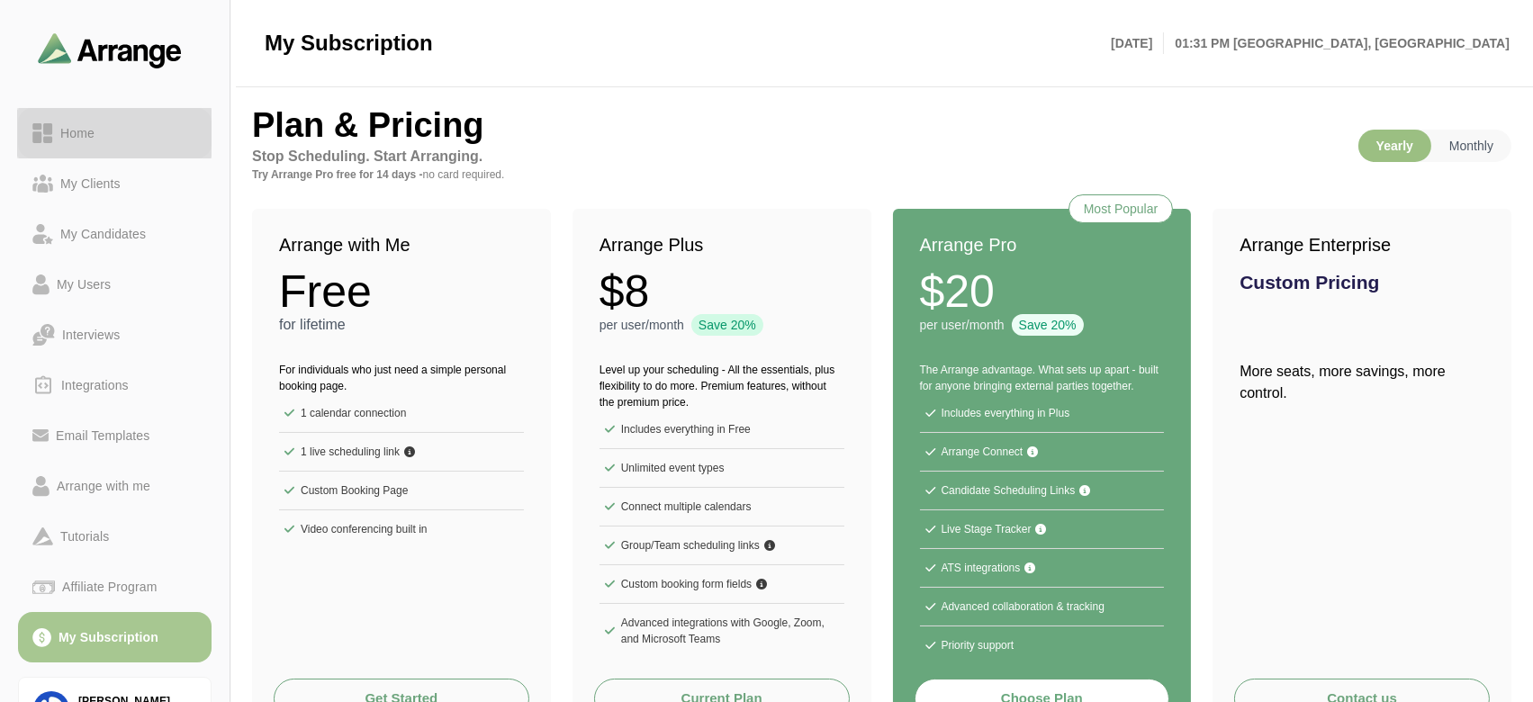
click at [86, 128] on div "Home" at bounding box center [77, 133] width 49 height 22
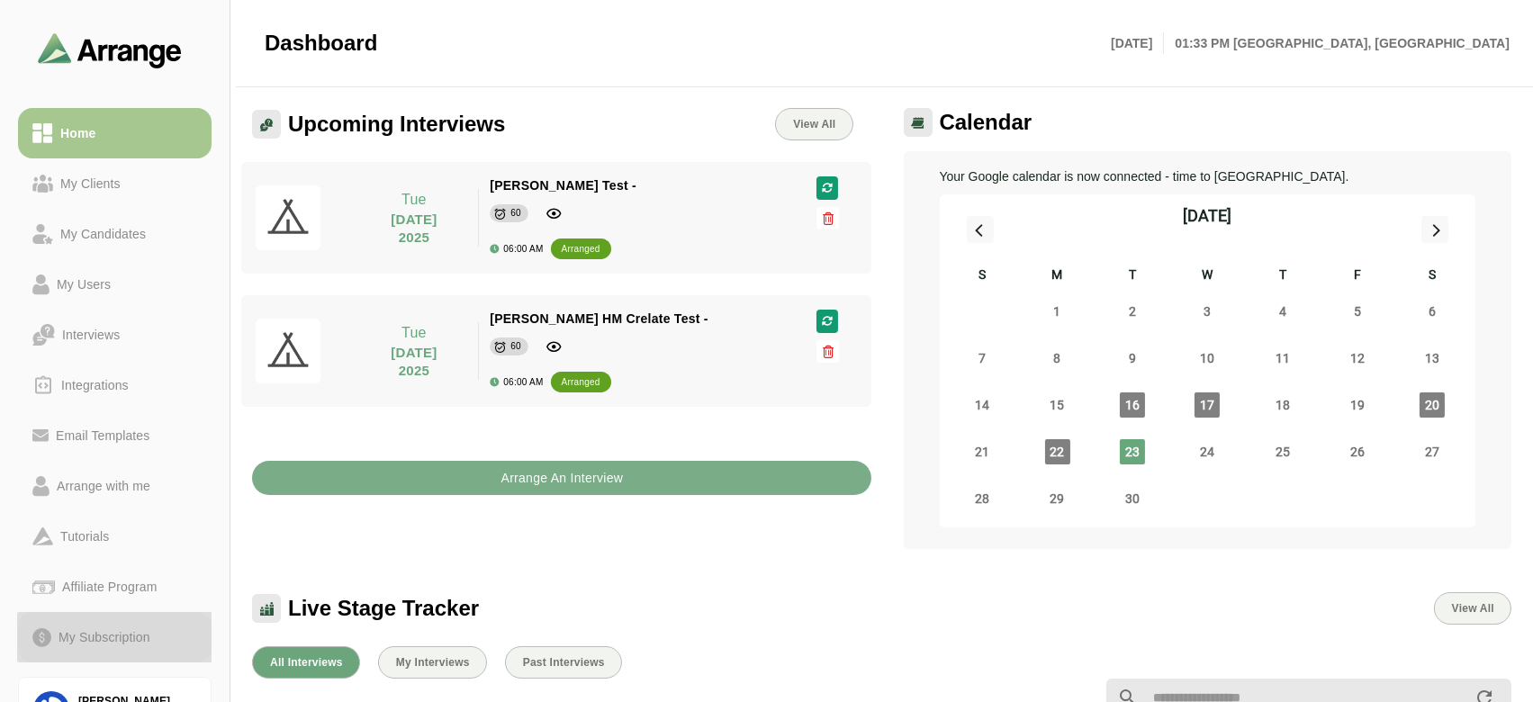
click at [154, 630] on div "My Subscription" at bounding box center [104, 637] width 106 height 22
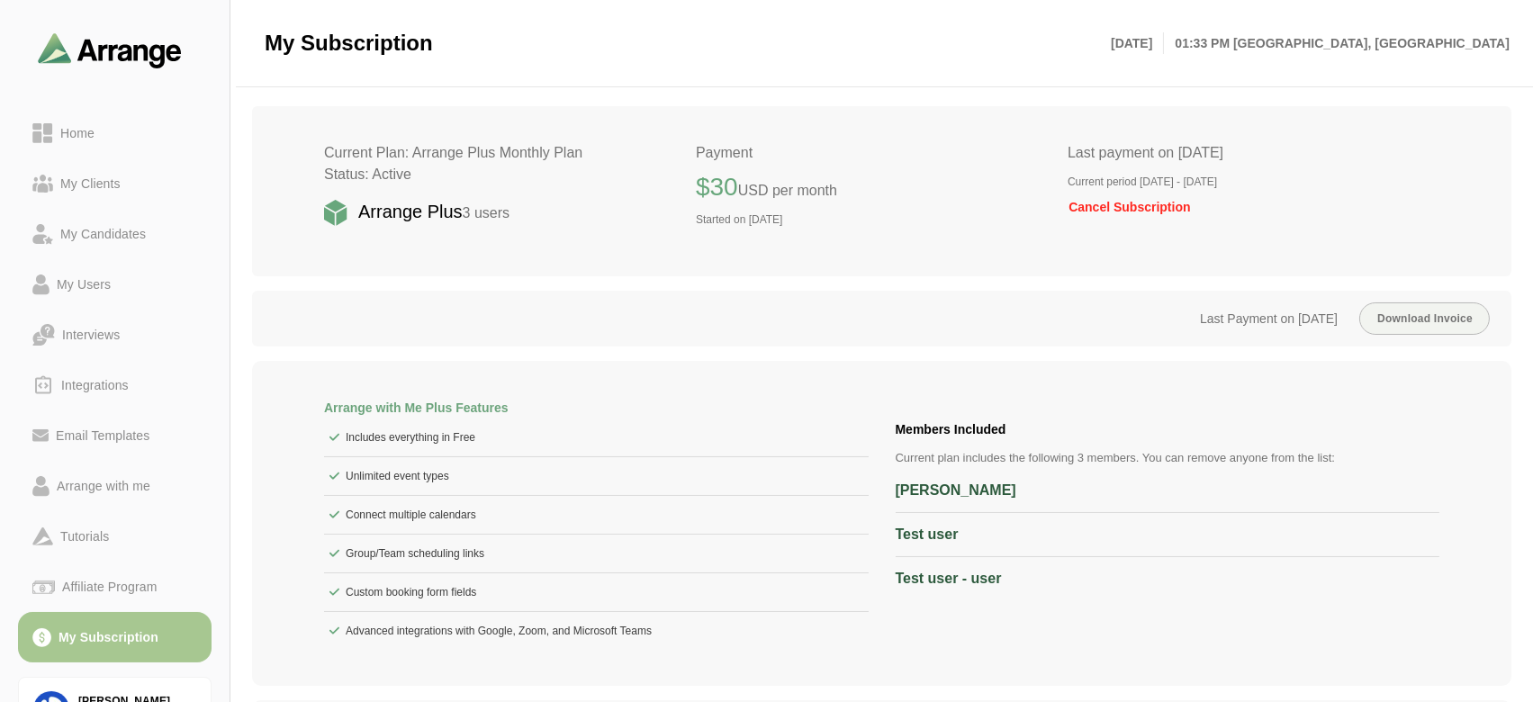
scroll to position [51, 0]
click at [111, 147] on link "Home" at bounding box center [115, 133] width 194 height 50
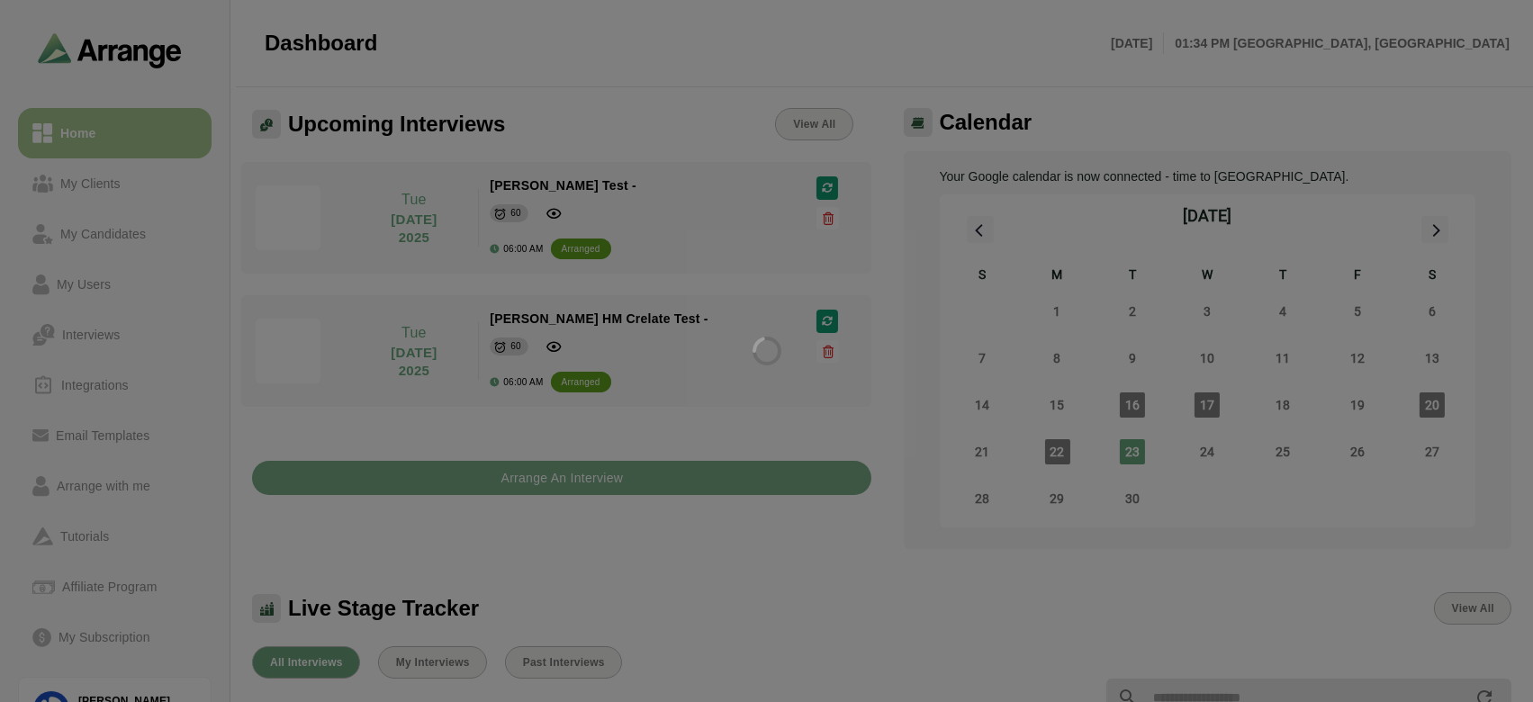
click at [562, 210] on div at bounding box center [766, 351] width 1533 height 702
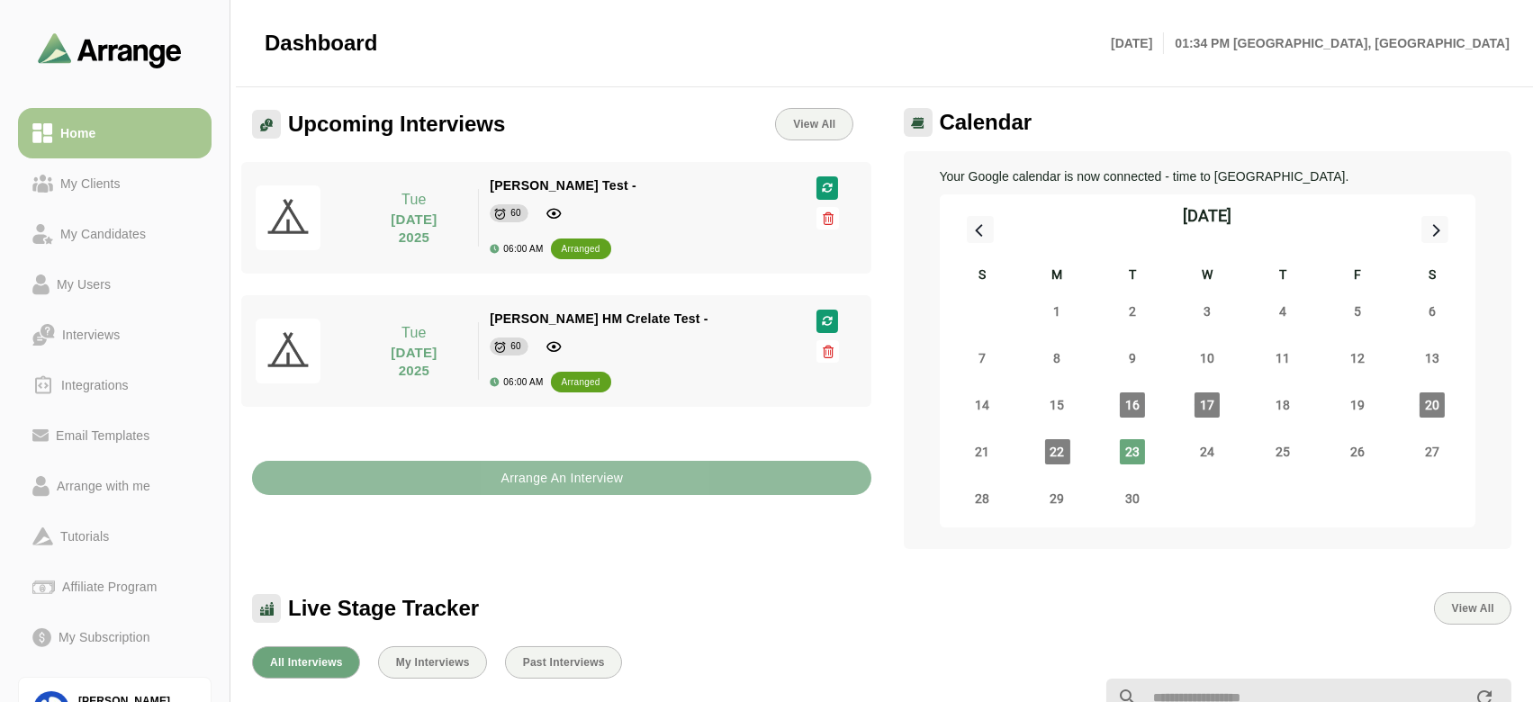
click at [551, 485] on b "Arrange An Interview" at bounding box center [561, 478] width 123 height 34
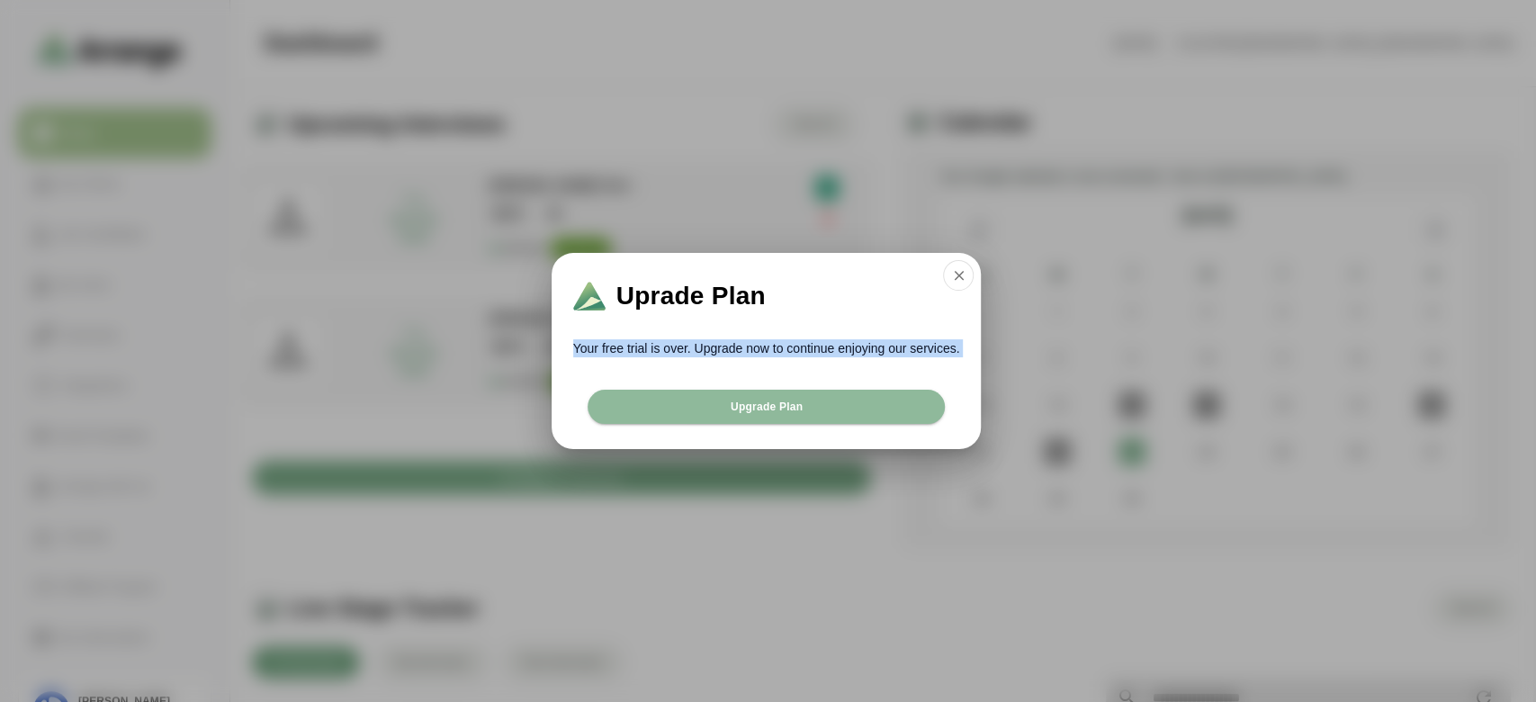
copy div "Your free trial is over. Upgrade now to continue enjoying our services. Upgrade…"
drag, startPoint x: 572, startPoint y: 342, endPoint x: 983, endPoint y: 391, distance: 414.2
click at [983, 391] on div "Uprade Plan Your free trial is over. Upgrade now to continue enjoying our servi…" at bounding box center [766, 351] width 531 height 196
